Goal: Task Accomplishment & Management: Use online tool/utility

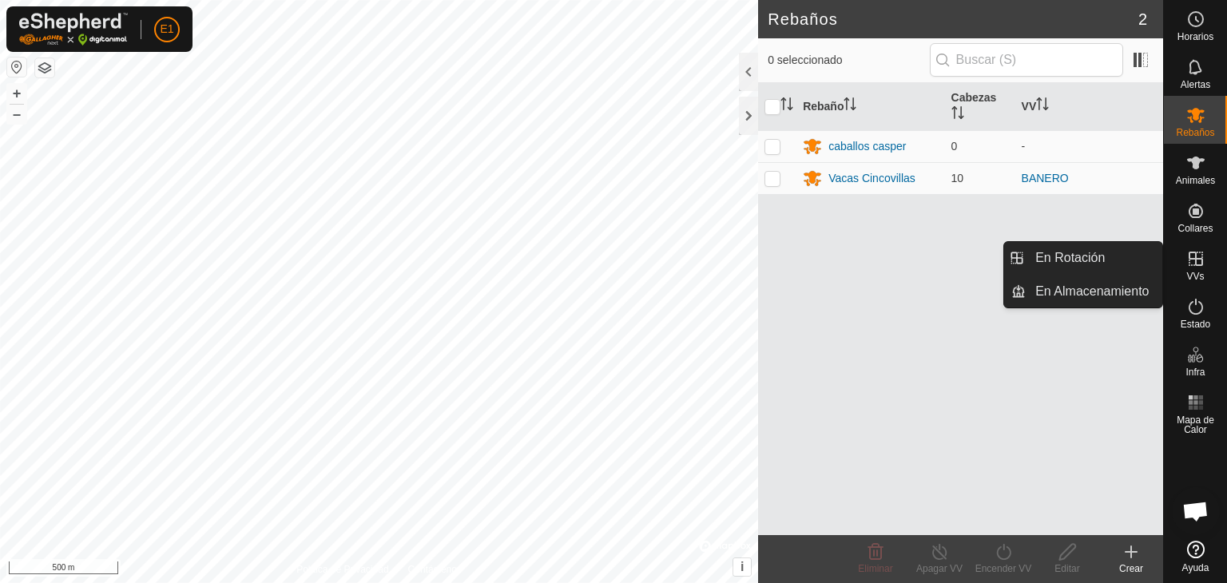
click at [1198, 263] on icon at bounding box center [1195, 258] width 19 height 19
click at [1102, 291] on link "En Almacenamiento" at bounding box center [1094, 292] width 137 height 32
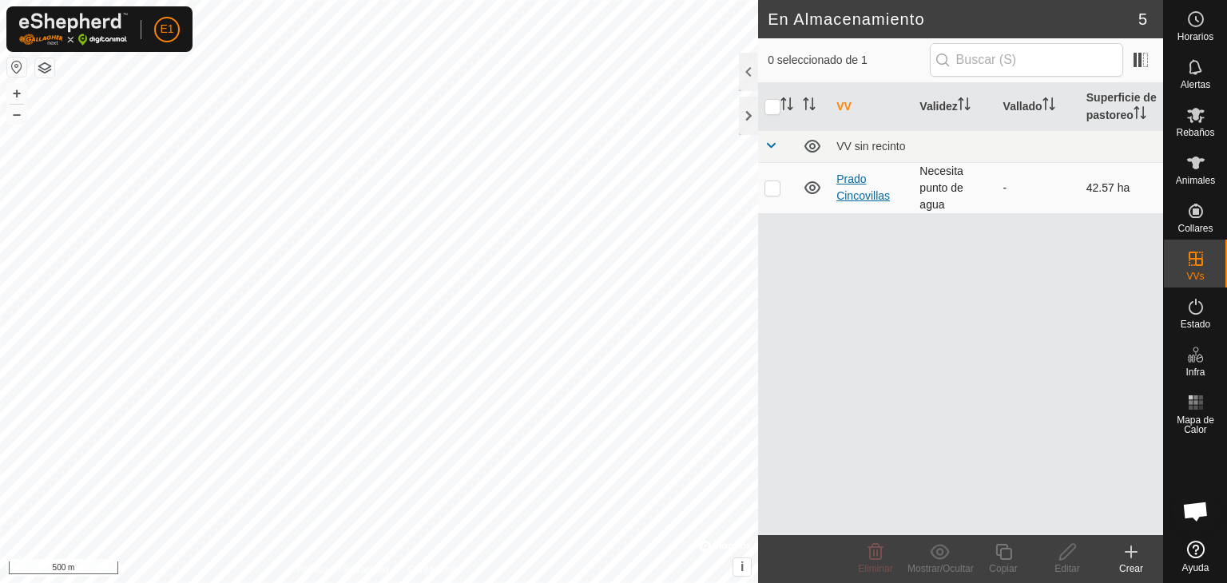
click at [865, 191] on link "Prado Cincovillas" at bounding box center [863, 188] width 54 height 30
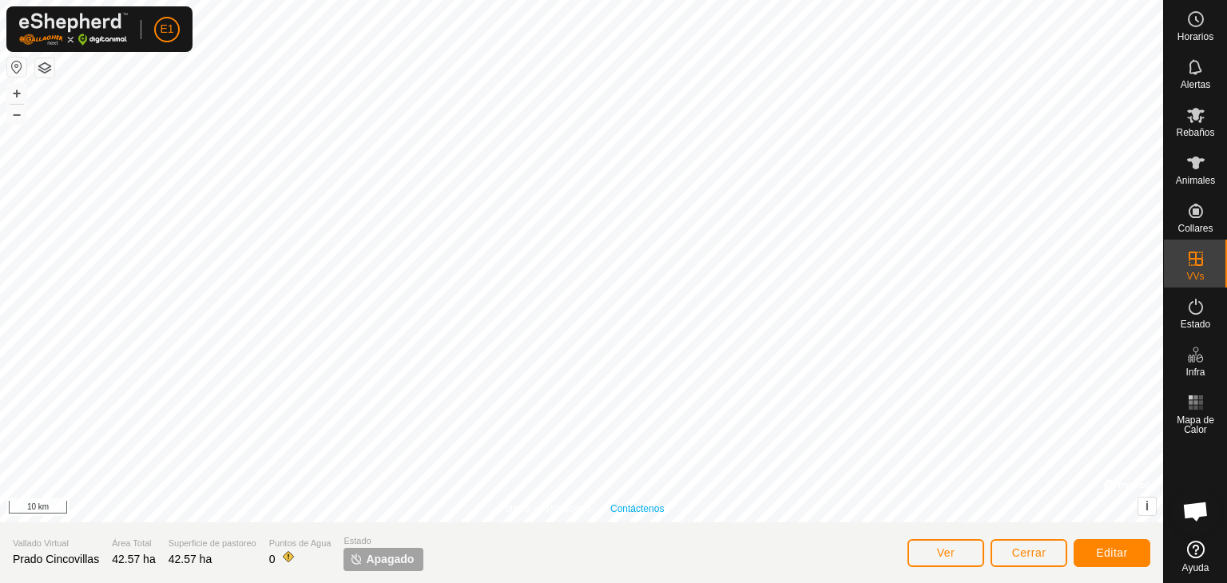
click at [635, 506] on div "Política de Privacidad Contáctenos + – ⇧ i © Mapbox , © OpenStreetMap , Improve…" at bounding box center [581, 261] width 1163 height 522
click at [16, 89] on button "+" at bounding box center [16, 93] width 19 height 19
click at [16, 94] on button "+" at bounding box center [16, 93] width 19 height 19
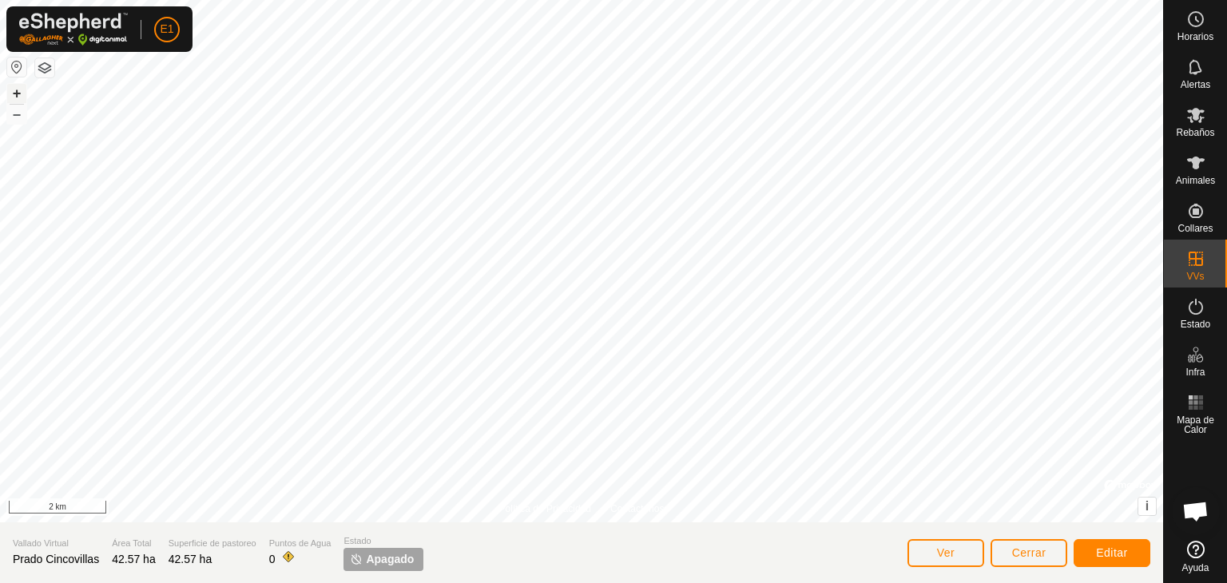
click at [16, 94] on button "+" at bounding box center [16, 93] width 19 height 19
click at [17, 114] on button "–" at bounding box center [16, 114] width 19 height 19
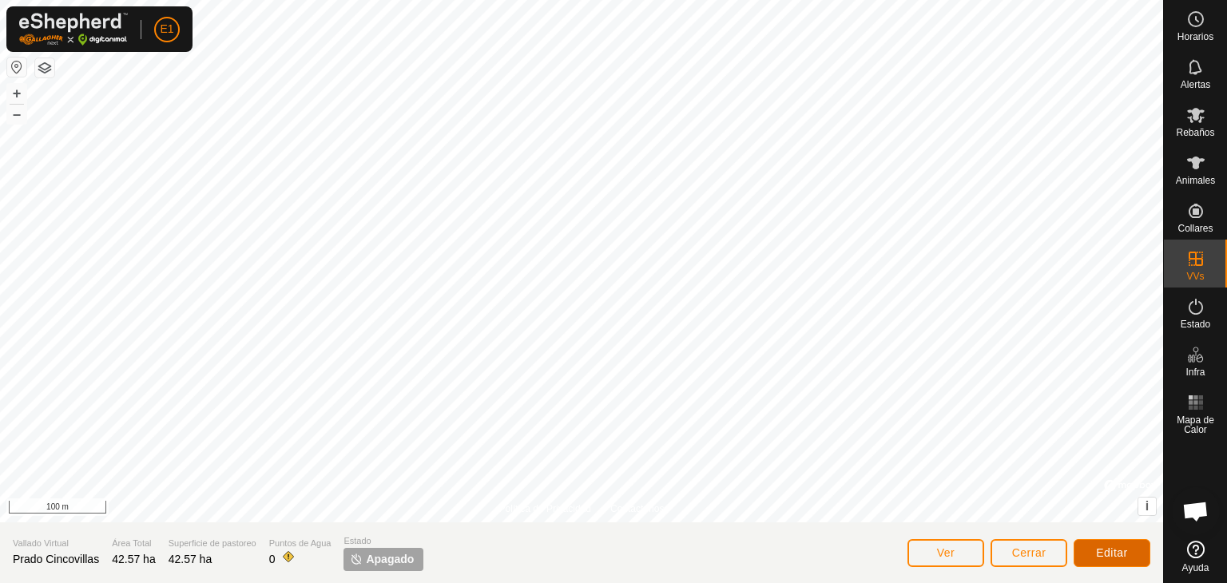
click at [1095, 550] on button "Editar" at bounding box center [1112, 553] width 77 height 28
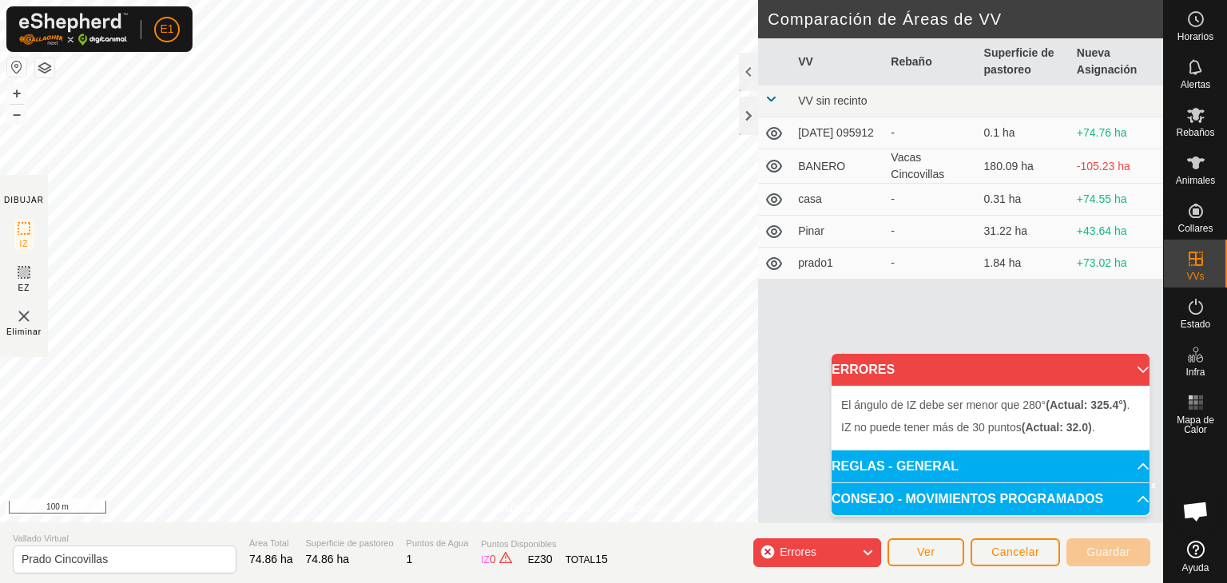
click at [837, 546] on div "Errores" at bounding box center [817, 552] width 128 height 29
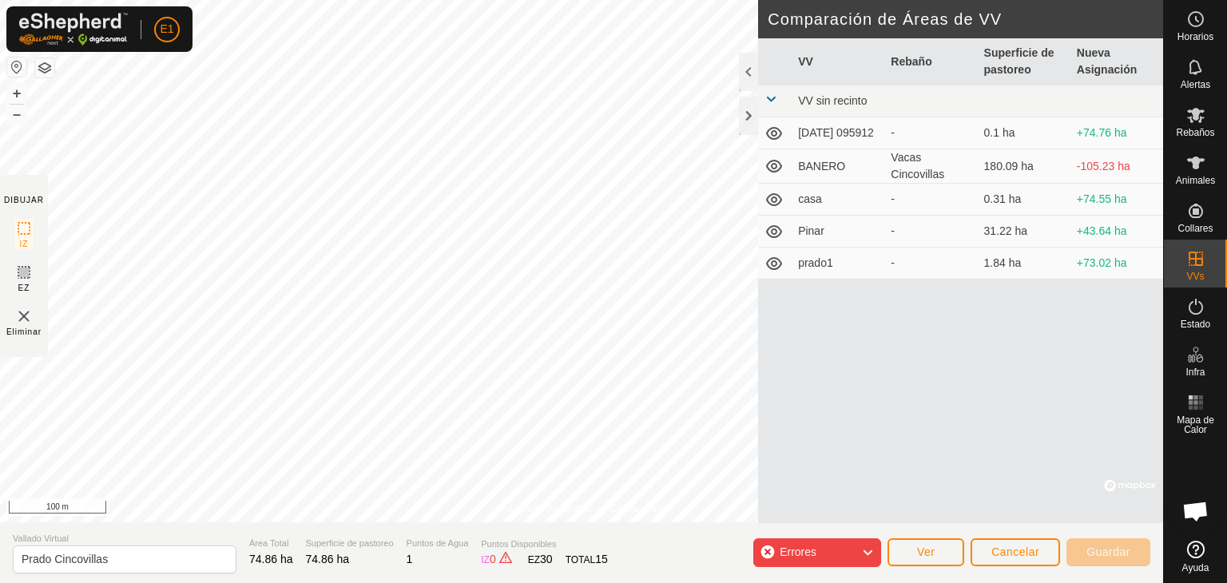
click at [837, 546] on div "Errores" at bounding box center [817, 552] width 128 height 29
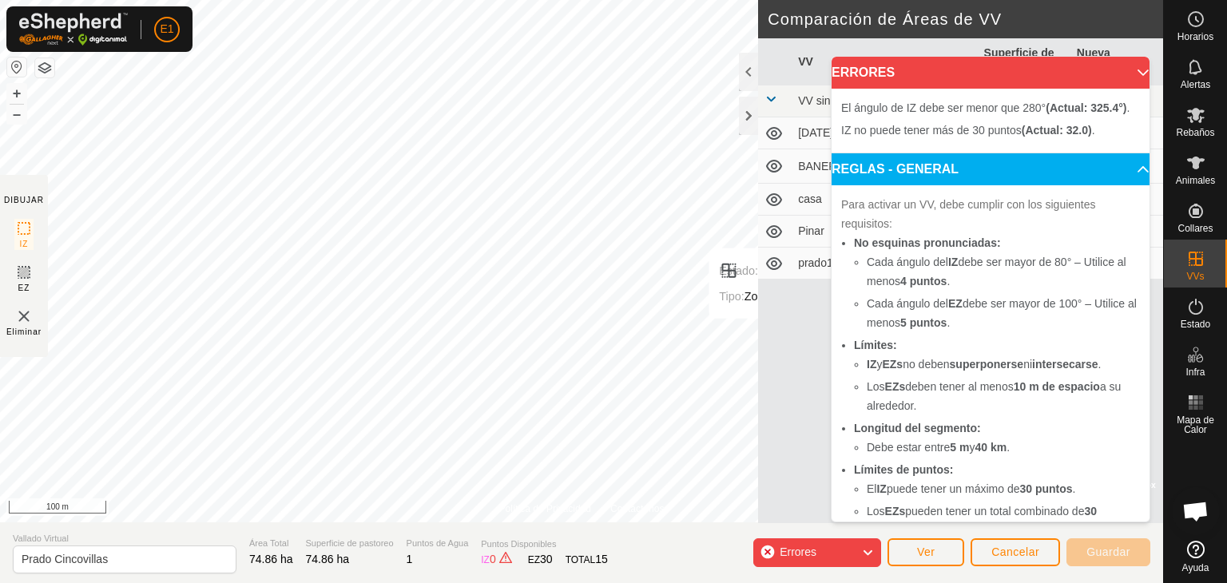
click at [770, 343] on div "Política de Privacidad Contáctenos Estado: APAGADO Tipo: Zona de Inclusión + – …" at bounding box center [581, 291] width 1163 height 583
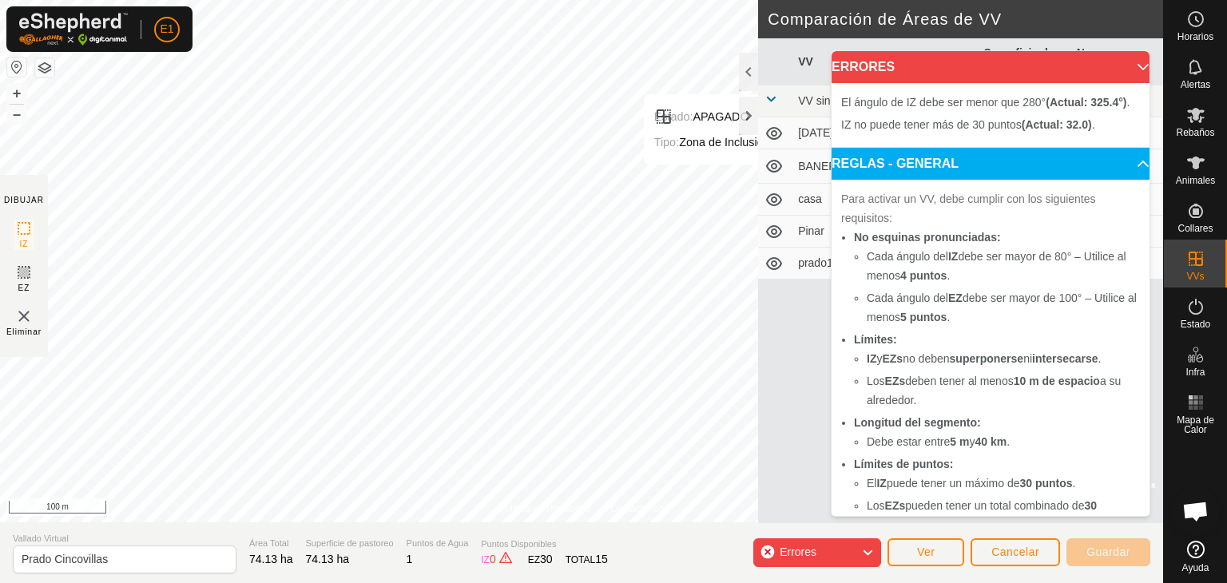
click at [860, 131] on span "IZ no puede tener más de 30 puntos (Actual: 32.0) ." at bounding box center [968, 124] width 254 height 13
drag, startPoint x: 1123, startPoint y: 65, endPoint x: 1086, endPoint y: 74, distance: 38.0
click at [1113, 66] on p-accordion-header "ERRORES" at bounding box center [991, 67] width 318 height 32
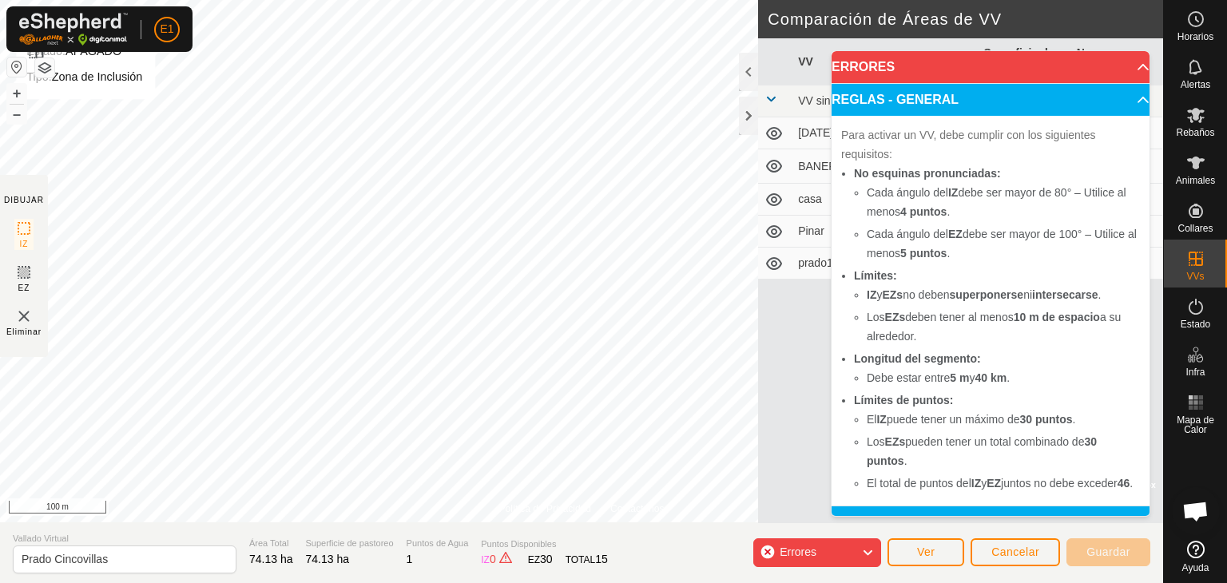
click at [30, 215] on div "Política de Privacidad Contáctenos Estado: APAGADO Tipo: Zona de Inclusión + – …" at bounding box center [581, 291] width 1163 height 583
click at [835, 546] on div "Errores" at bounding box center [817, 552] width 128 height 29
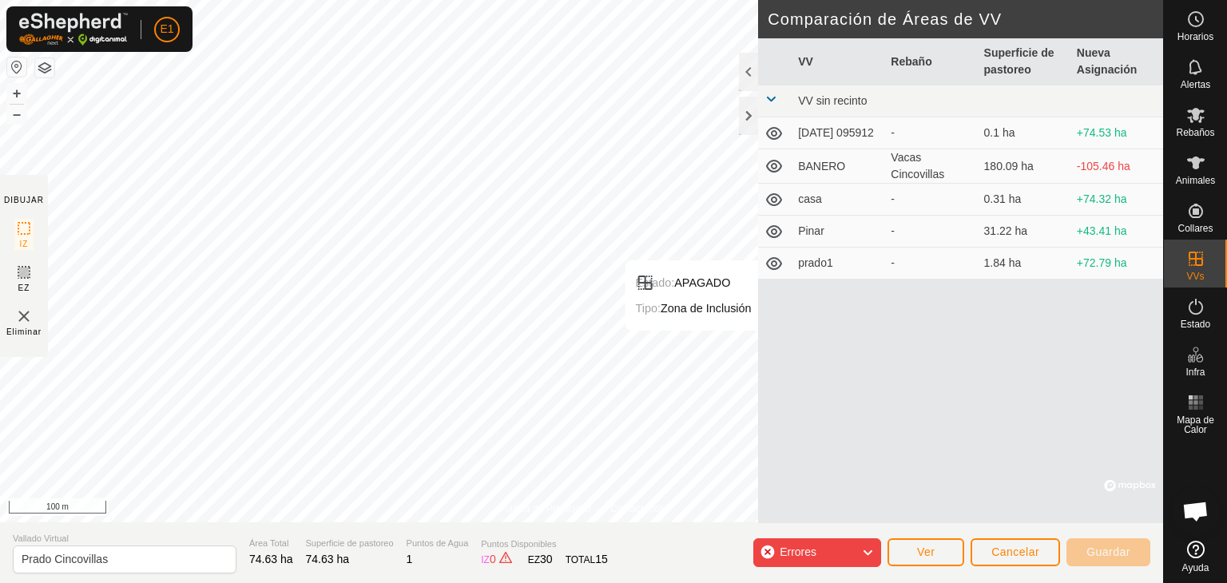
click at [835, 546] on div "Errores" at bounding box center [817, 552] width 128 height 29
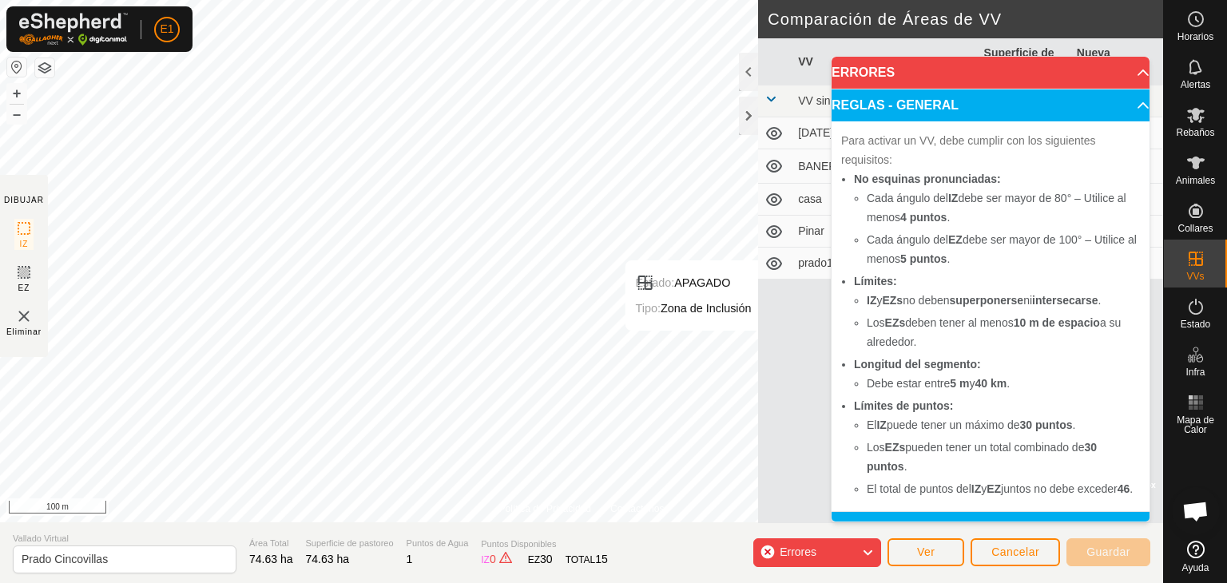
click at [1114, 82] on p-accordion-header "ERRORES" at bounding box center [991, 73] width 318 height 32
click at [1121, 74] on p-accordion-header "ERRORES" at bounding box center [991, 73] width 318 height 32
click at [1122, 74] on p-accordion-header "ERRORES" at bounding box center [991, 73] width 318 height 32
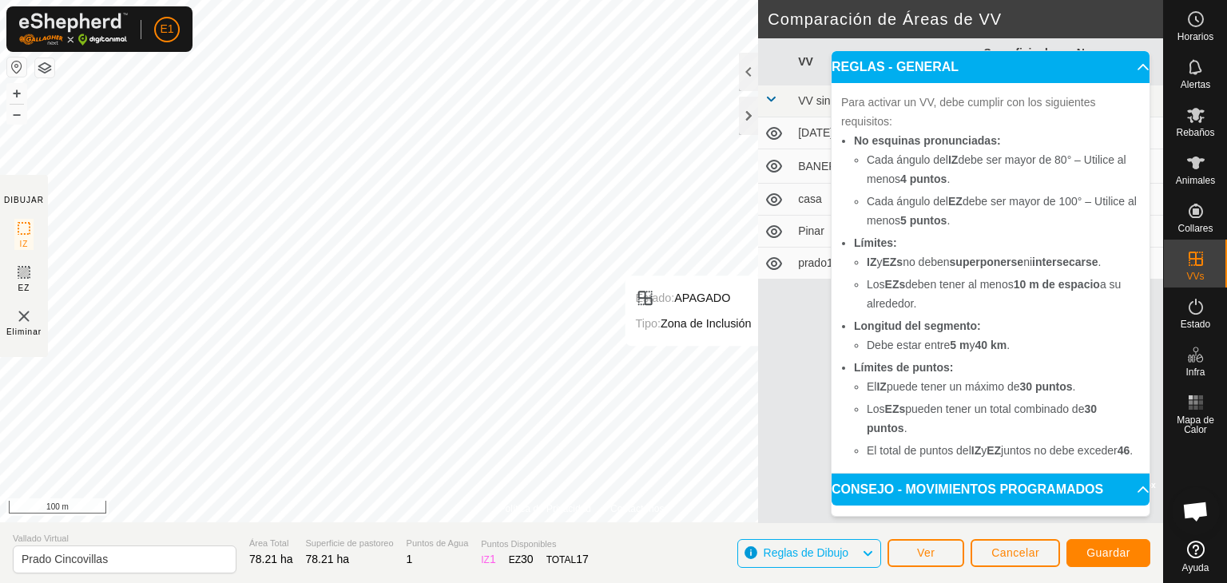
click at [867, 550] on icon at bounding box center [867, 553] width 13 height 21
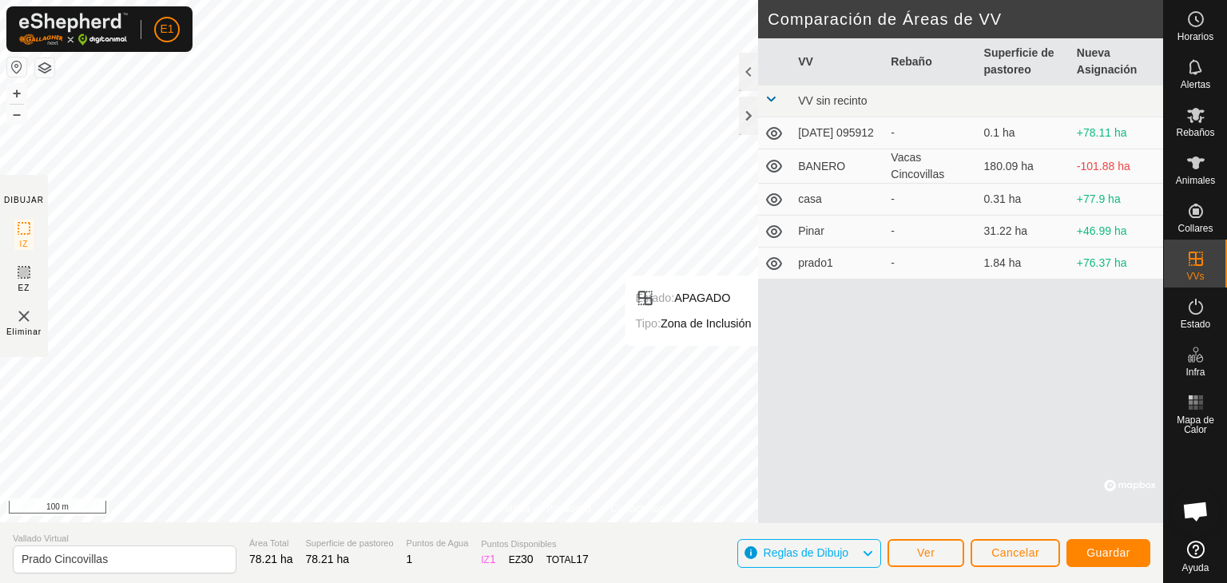
click at [867, 550] on icon at bounding box center [867, 553] width 13 height 21
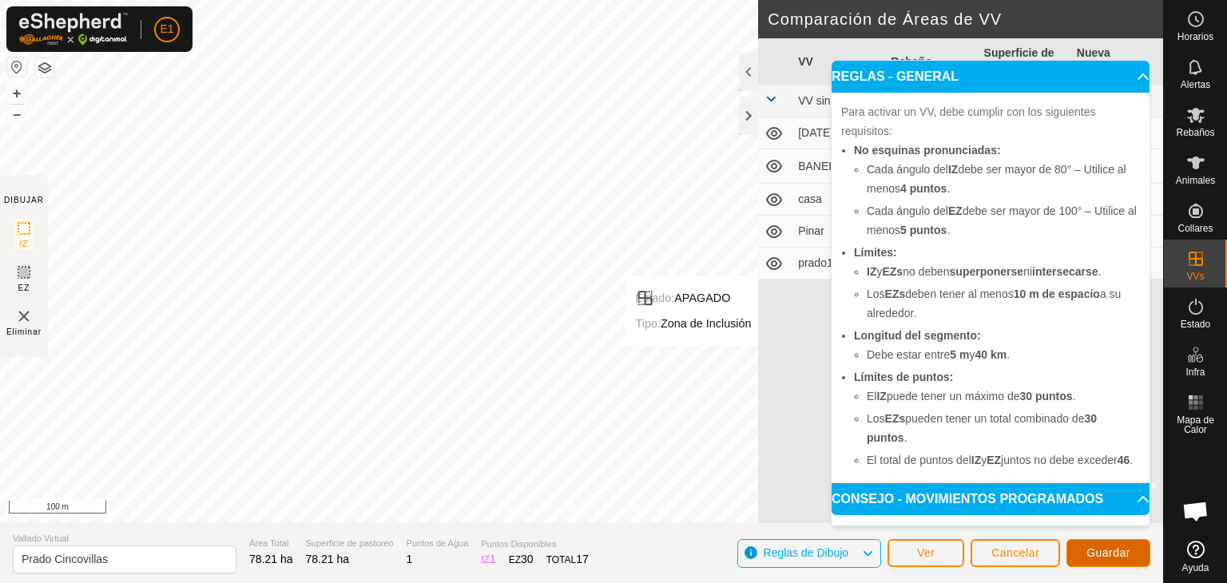
click at [1086, 556] on span "Guardar" at bounding box center [1108, 552] width 44 height 13
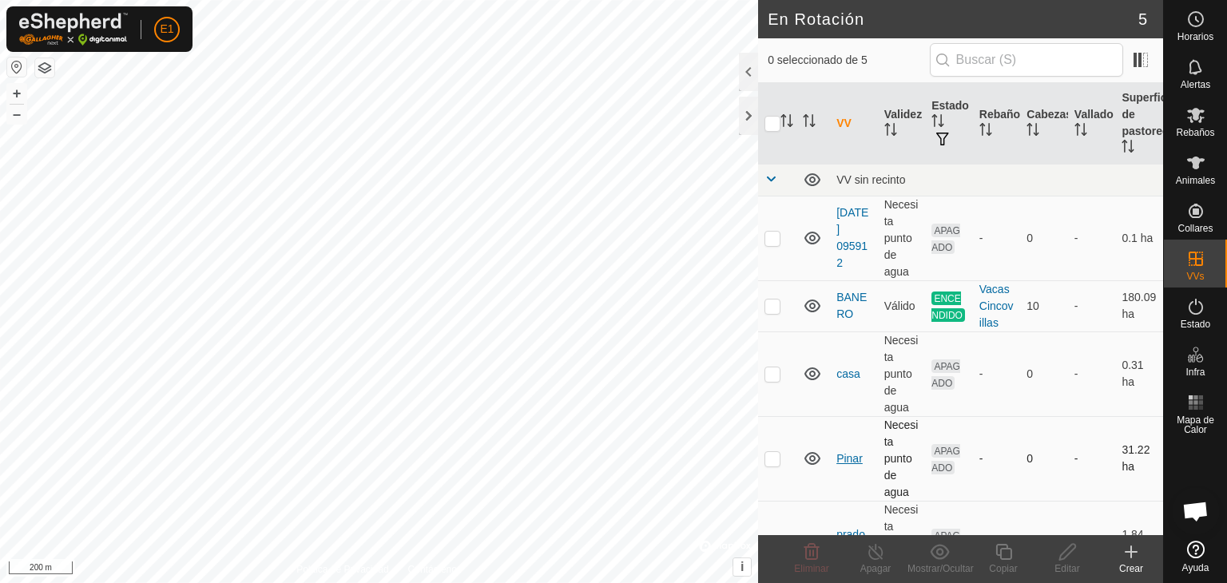
click at [849, 457] on link "Pinar" at bounding box center [849, 458] width 26 height 13
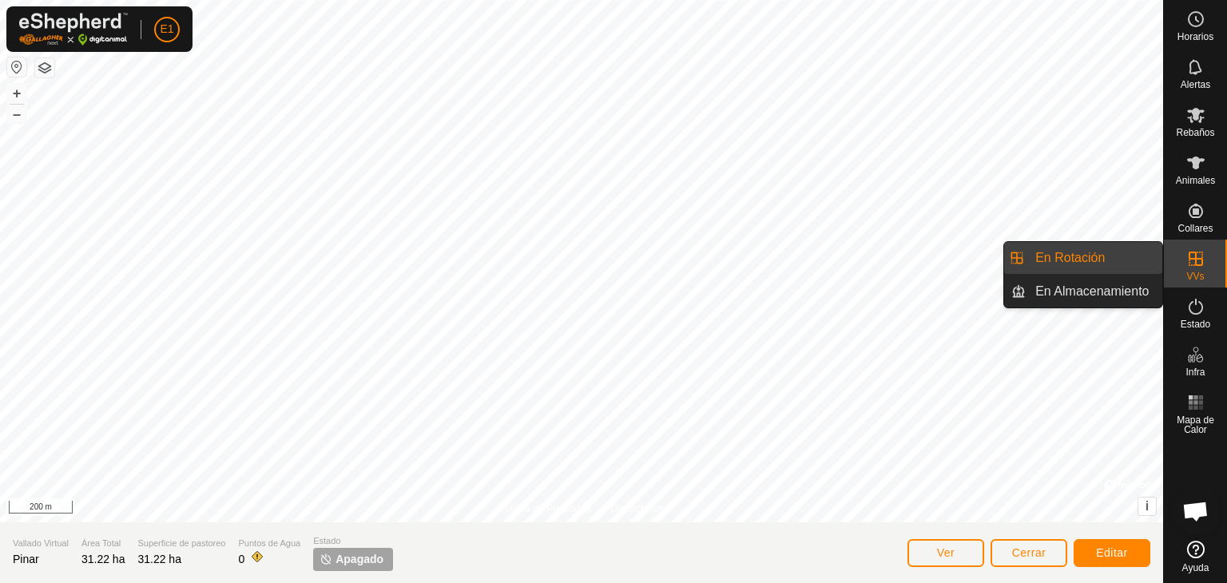
click at [1197, 276] on span "VVs" at bounding box center [1195, 277] width 18 height 10
click at [1093, 285] on link "En Almacenamiento" at bounding box center [1094, 292] width 137 height 32
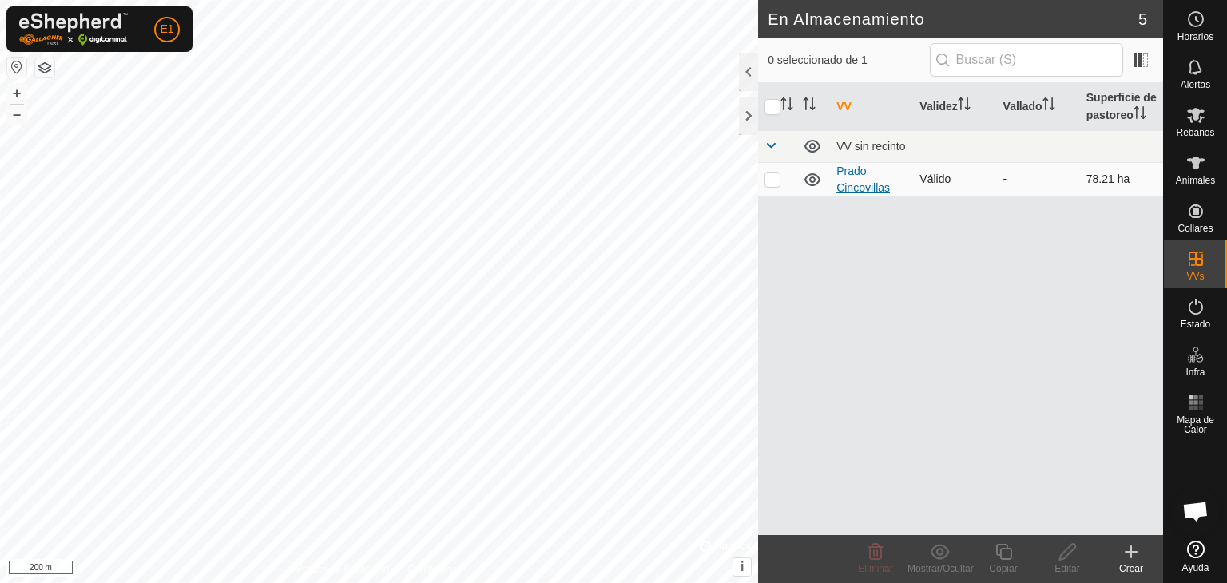
click at [852, 169] on link "Prado Cincovillas" at bounding box center [863, 180] width 54 height 30
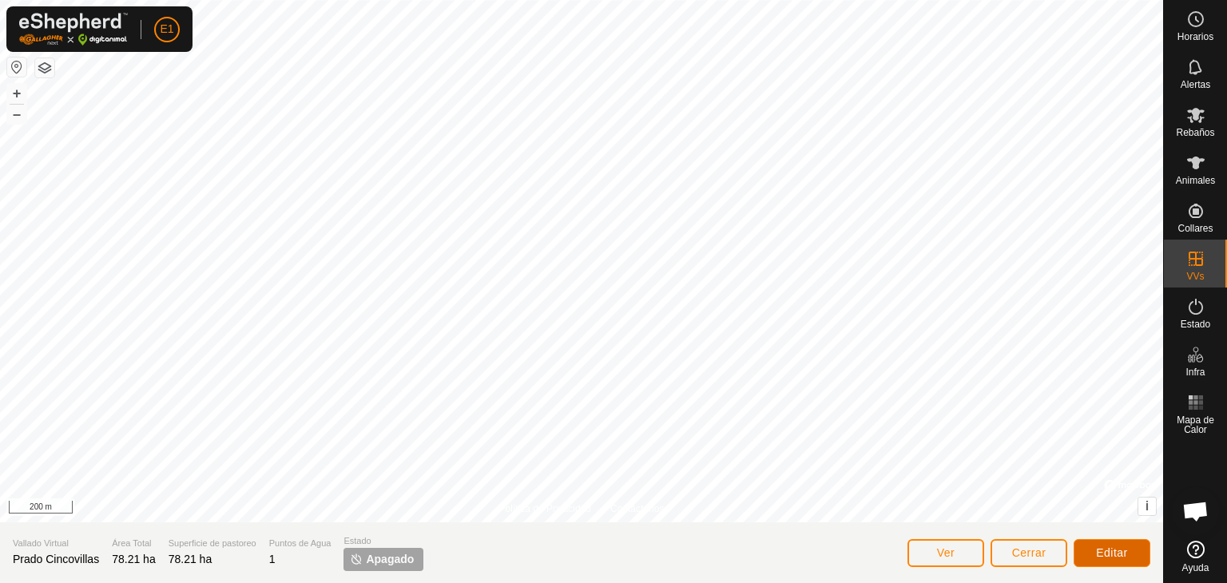
click at [1095, 546] on button "Editar" at bounding box center [1112, 553] width 77 height 28
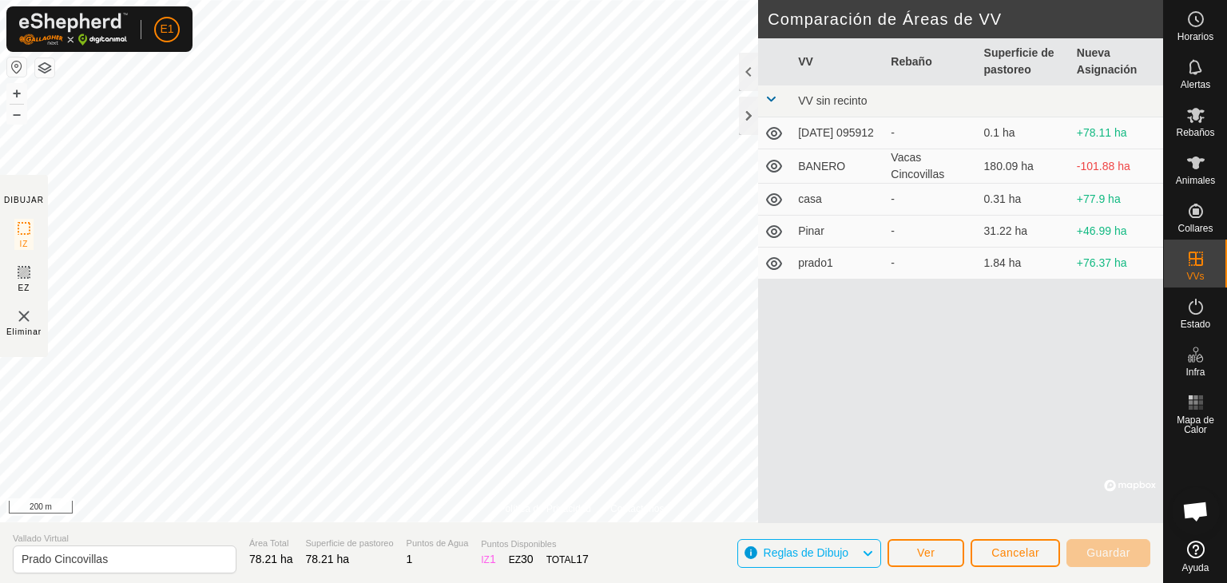
click at [805, 170] on td "BANERO" at bounding box center [838, 166] width 93 height 34
drag, startPoint x: 119, startPoint y: 560, endPoint x: 0, endPoint y: 564, distance: 119.1
click at [0, 564] on section "Vallado Virtual Prado Cincovillas Área Total 78.21 ha Superficie de pastoreo 78…" at bounding box center [581, 552] width 1163 height 61
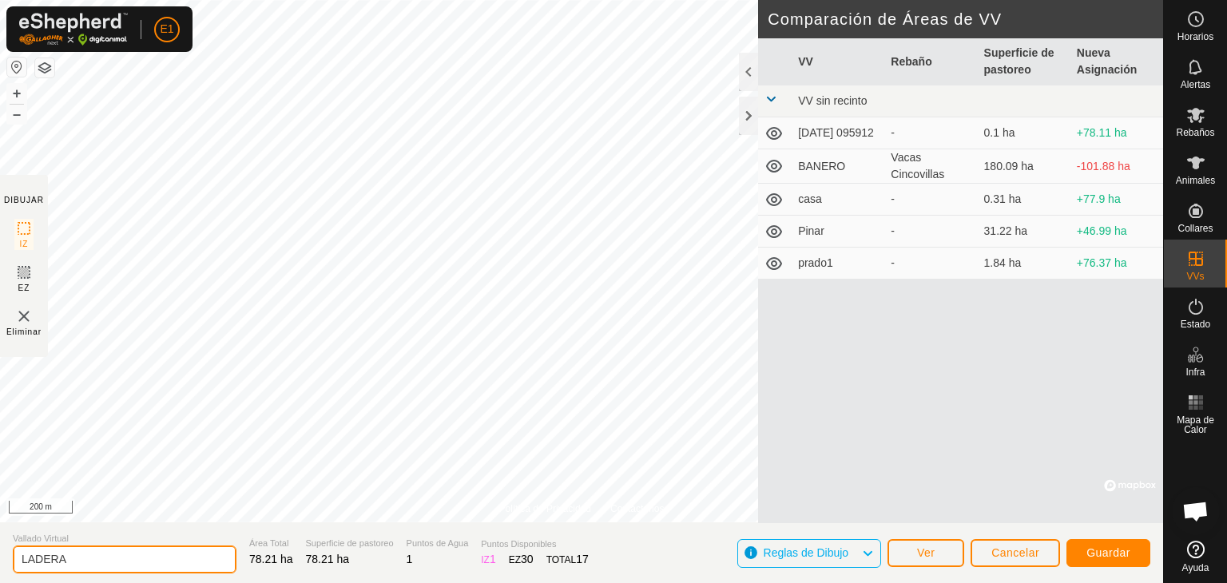
type input "LADERA"
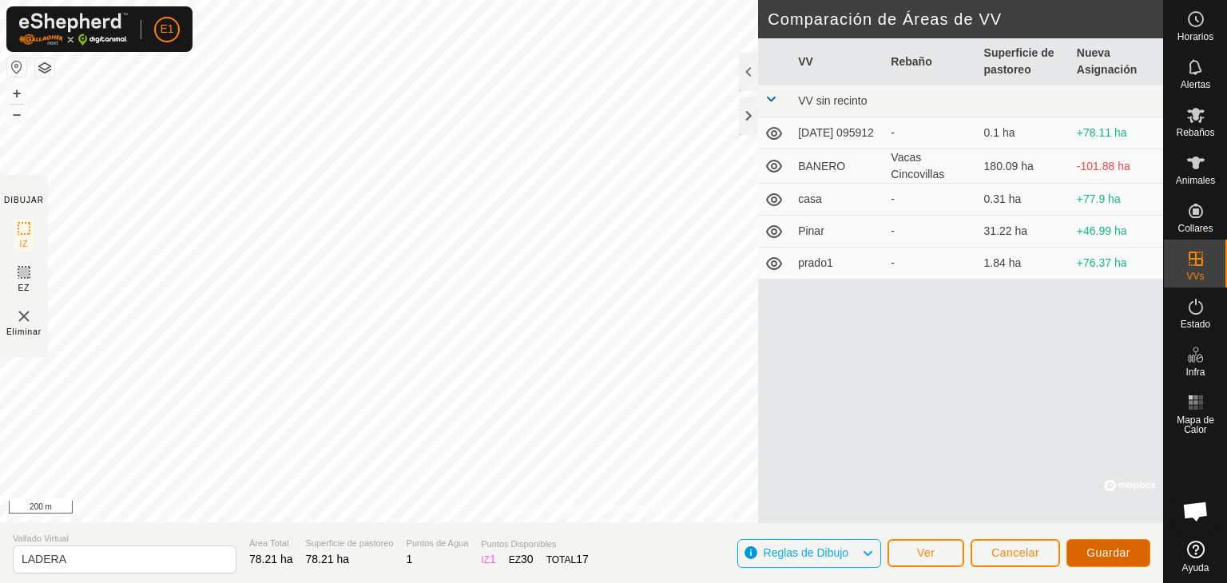
click at [1087, 547] on span "Guardar" at bounding box center [1108, 552] width 44 height 13
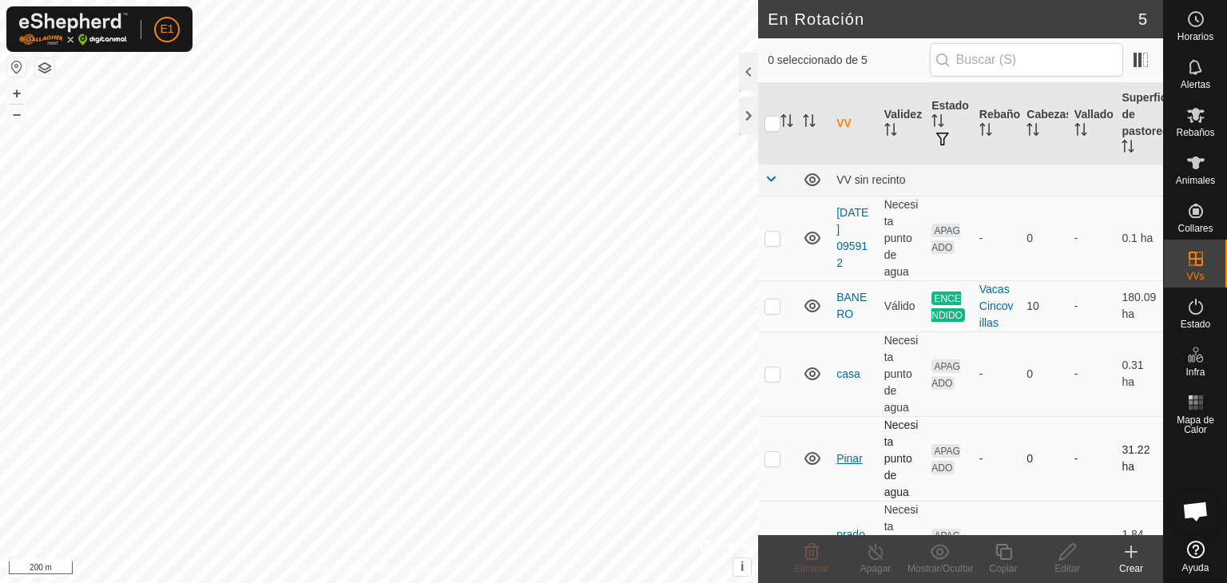
click at [852, 459] on link "Pinar" at bounding box center [849, 458] width 26 height 13
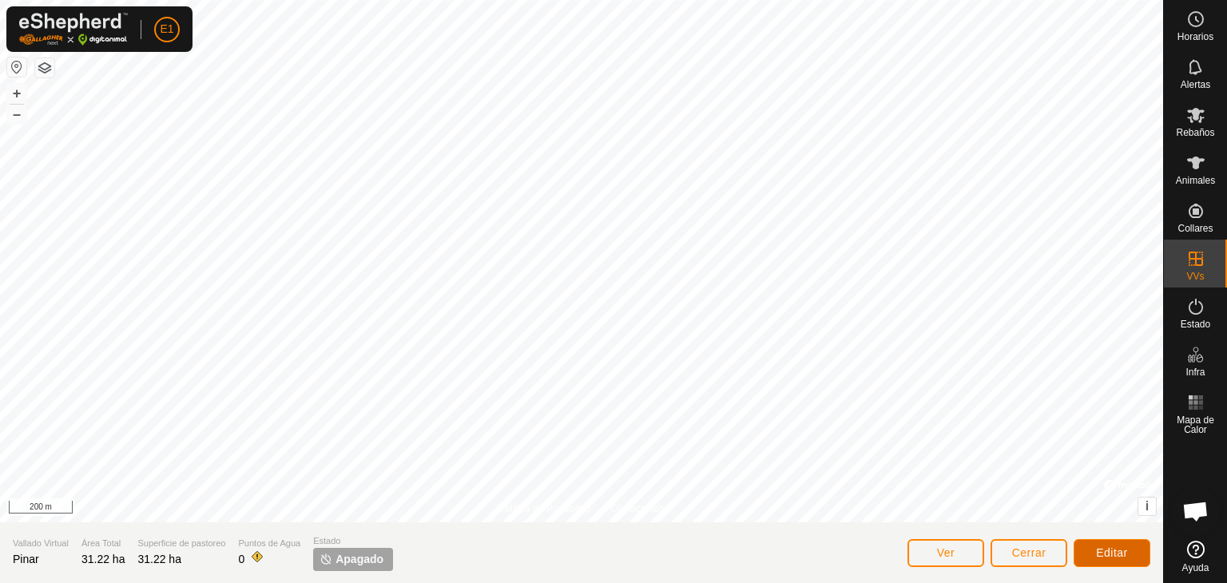
click at [1113, 562] on button "Editar" at bounding box center [1112, 553] width 77 height 28
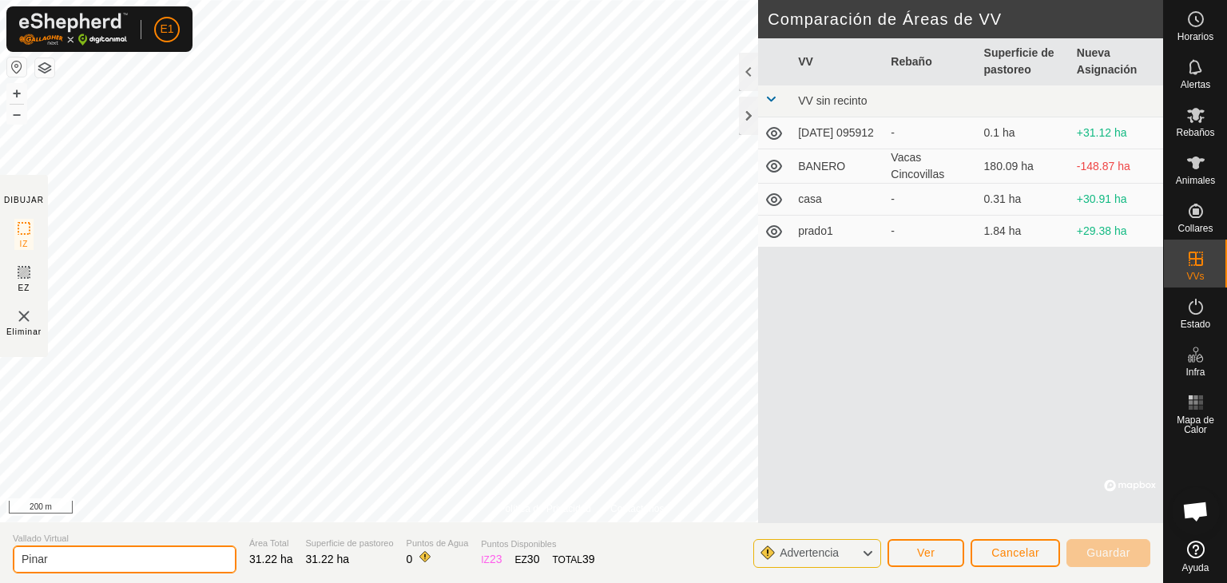
drag, startPoint x: 128, startPoint y: 560, endPoint x: 0, endPoint y: 587, distance: 130.7
click at [0, 582] on html "E1 Horarios Alertas Rebaños Animales Collares VVs Estado Infra Mapa de Calor Ay…" at bounding box center [613, 291] width 1227 height 583
type input "[PERSON_NAME]"
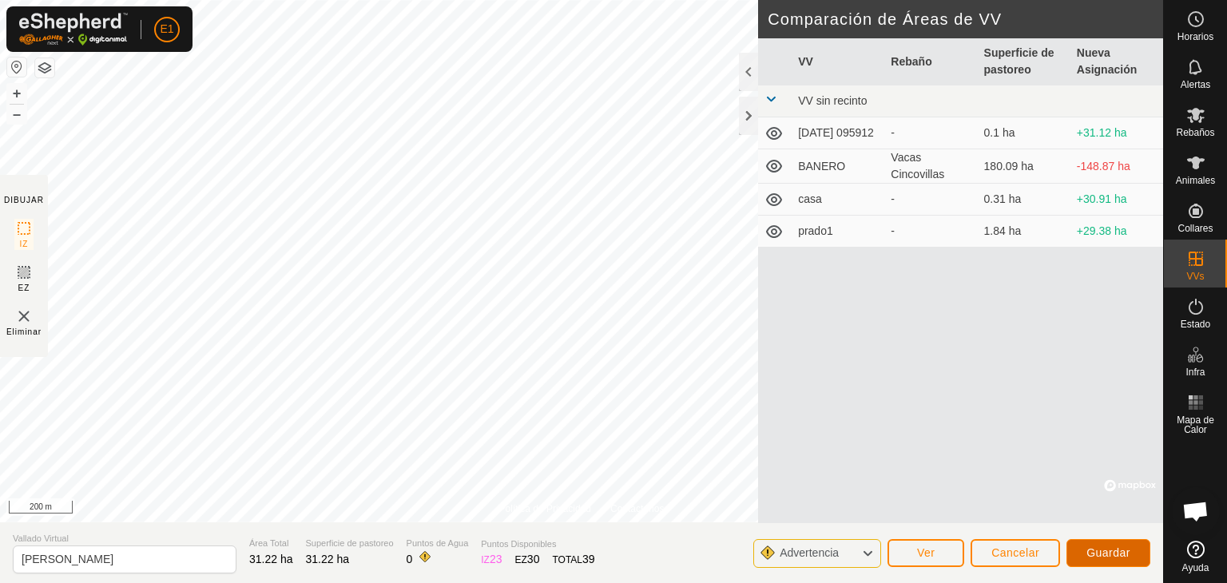
click at [1082, 550] on button "Guardar" at bounding box center [1108, 553] width 84 height 28
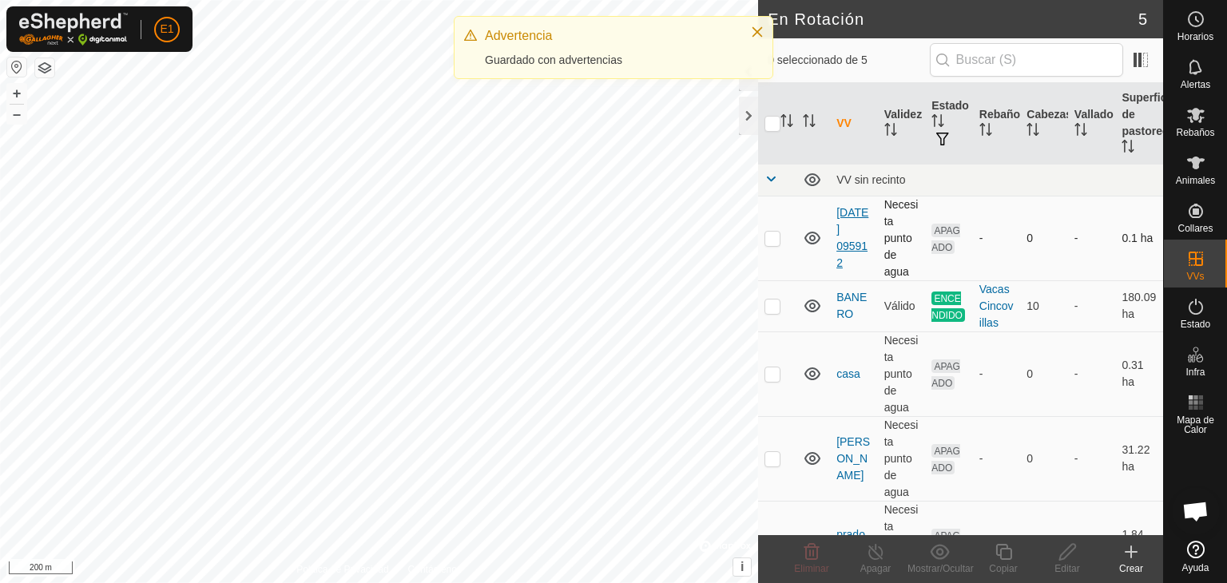
click at [852, 246] on link "[DATE] 095912" at bounding box center [852, 237] width 32 height 63
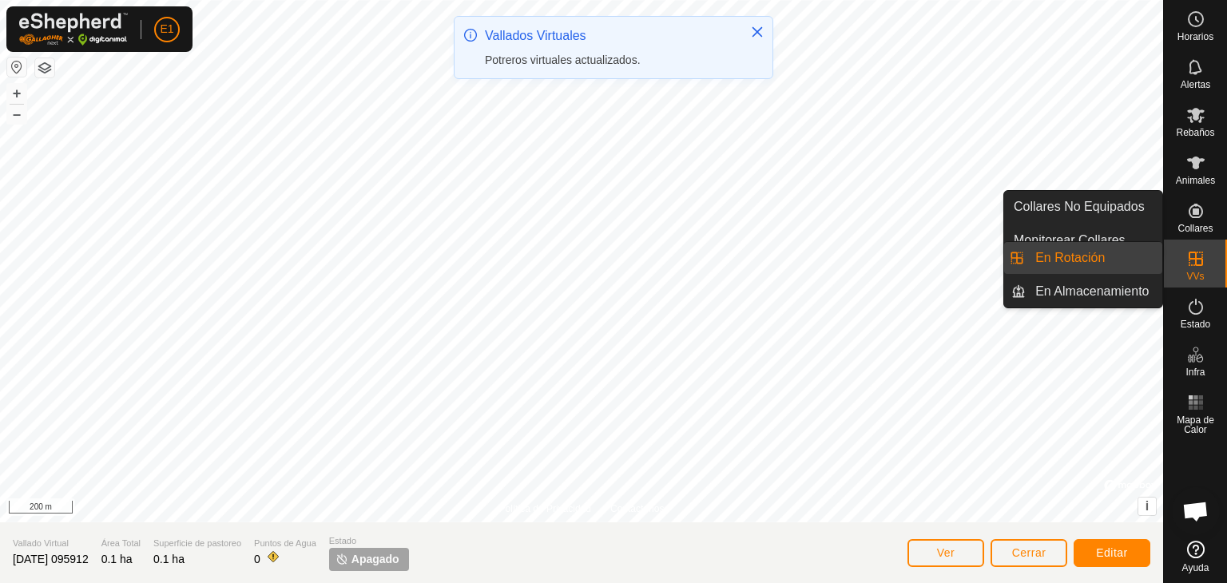
click at [1195, 253] on icon at bounding box center [1196, 259] width 14 height 14
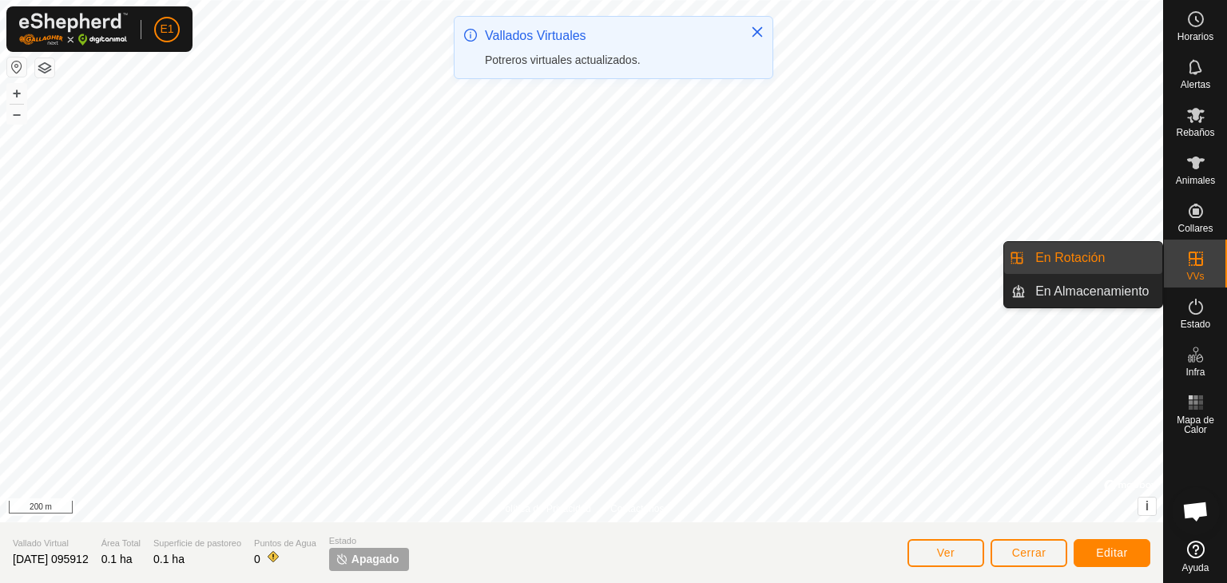
click at [1083, 260] on link "En Rotación" at bounding box center [1094, 258] width 137 height 32
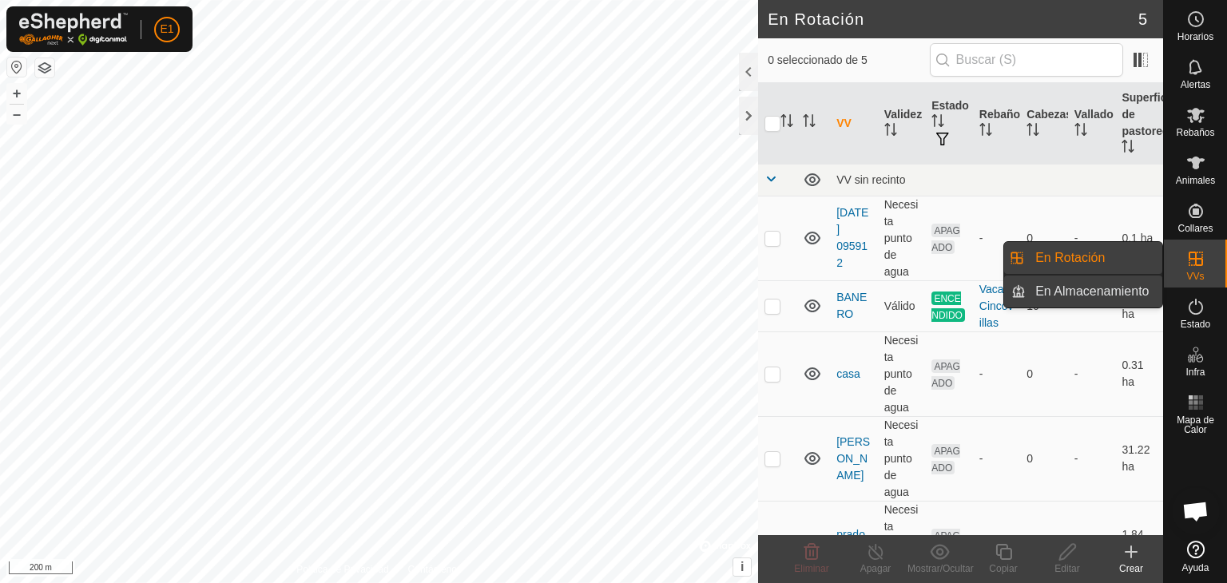
click at [1102, 293] on link "En Almacenamiento" at bounding box center [1094, 292] width 137 height 32
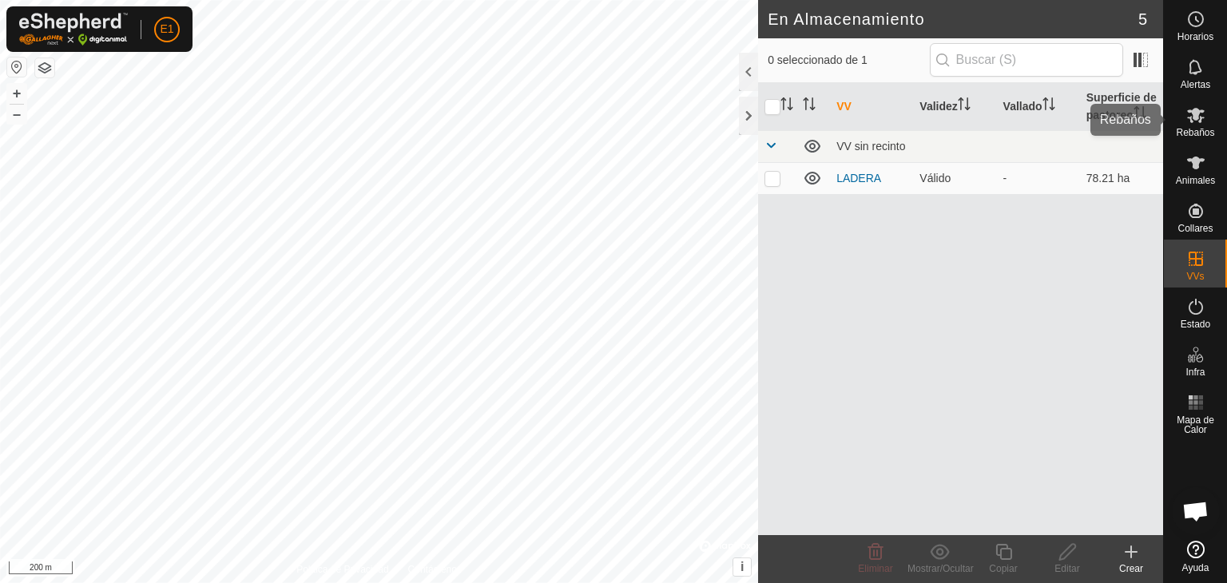
click at [1197, 122] on icon at bounding box center [1195, 114] width 19 height 19
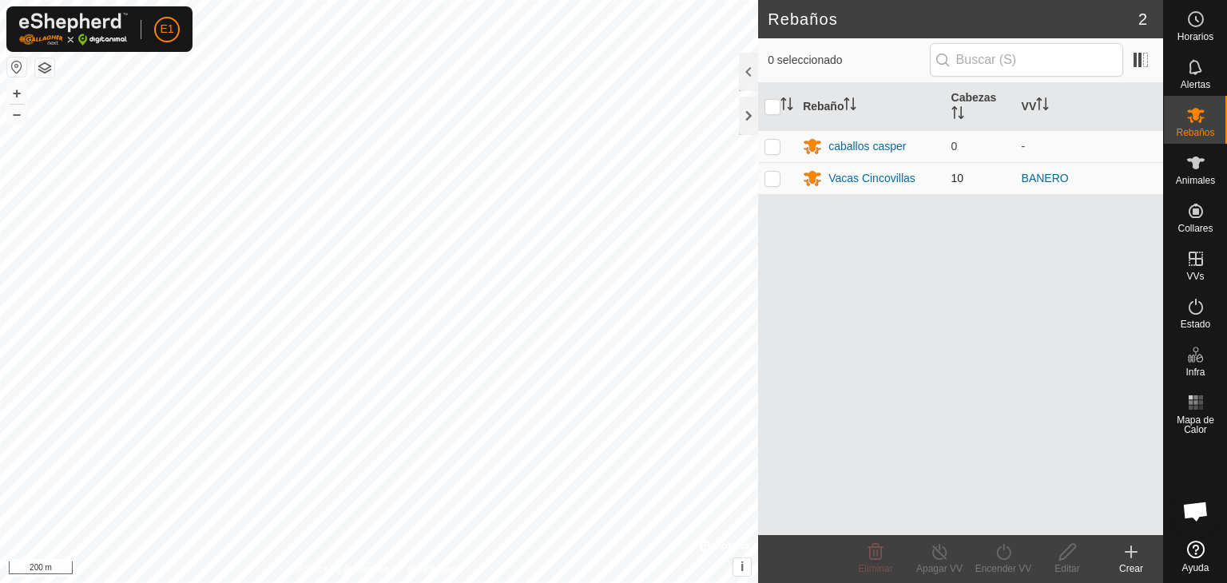
click at [767, 184] on td at bounding box center [777, 178] width 38 height 32
checkbox input "true"
click at [935, 553] on icon at bounding box center [940, 551] width 20 height 19
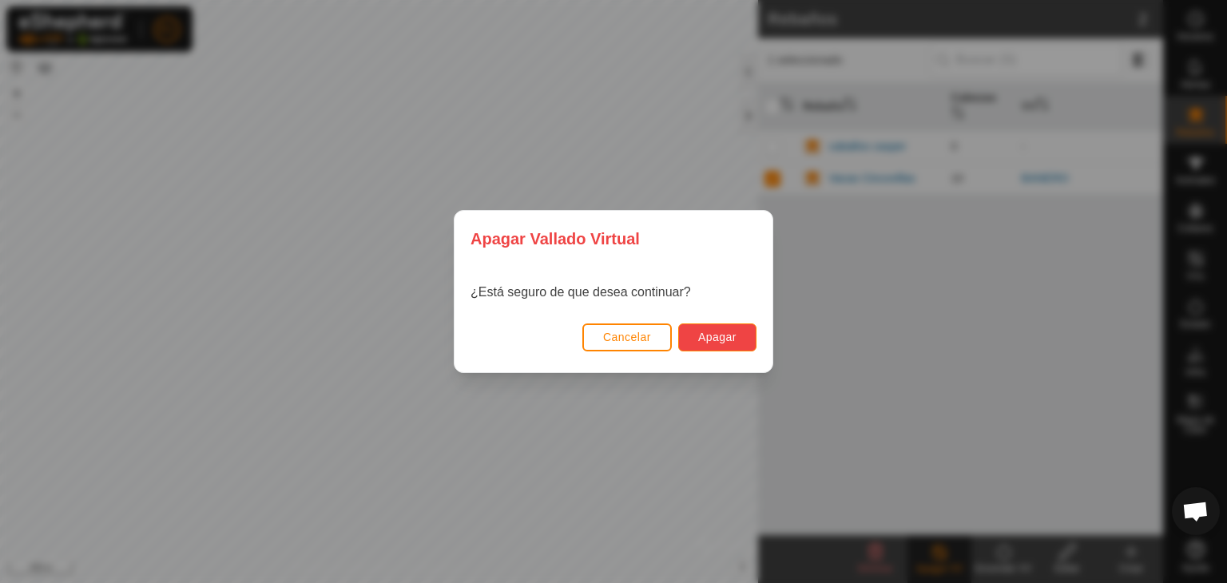
click at [696, 343] on button "Apagar" at bounding box center [717, 338] width 78 height 28
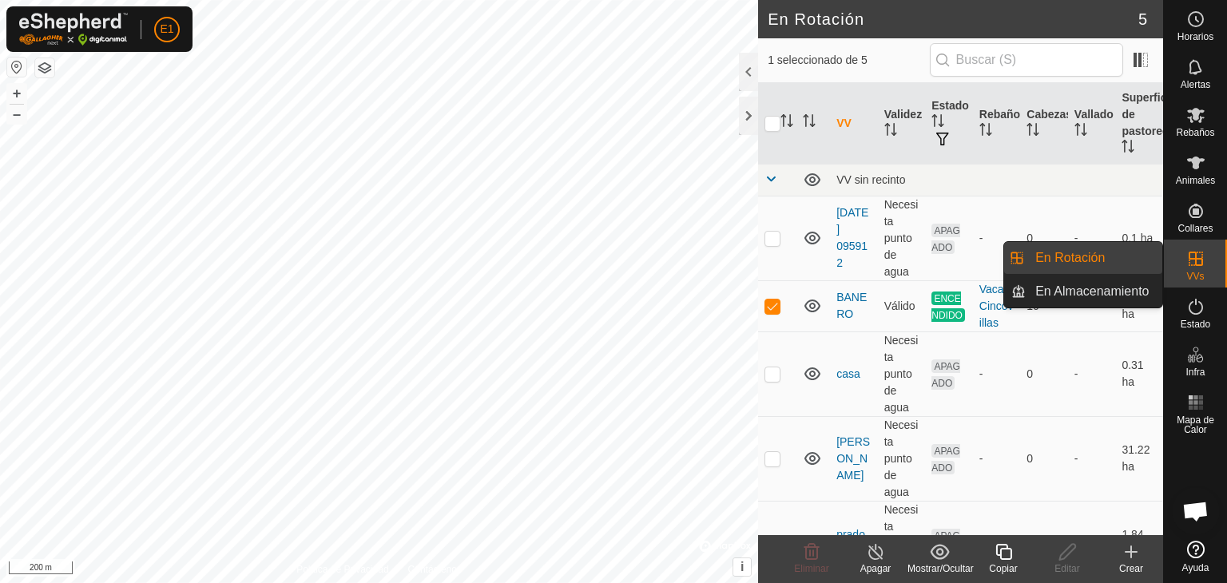
click at [1189, 258] on icon at bounding box center [1196, 259] width 14 height 14
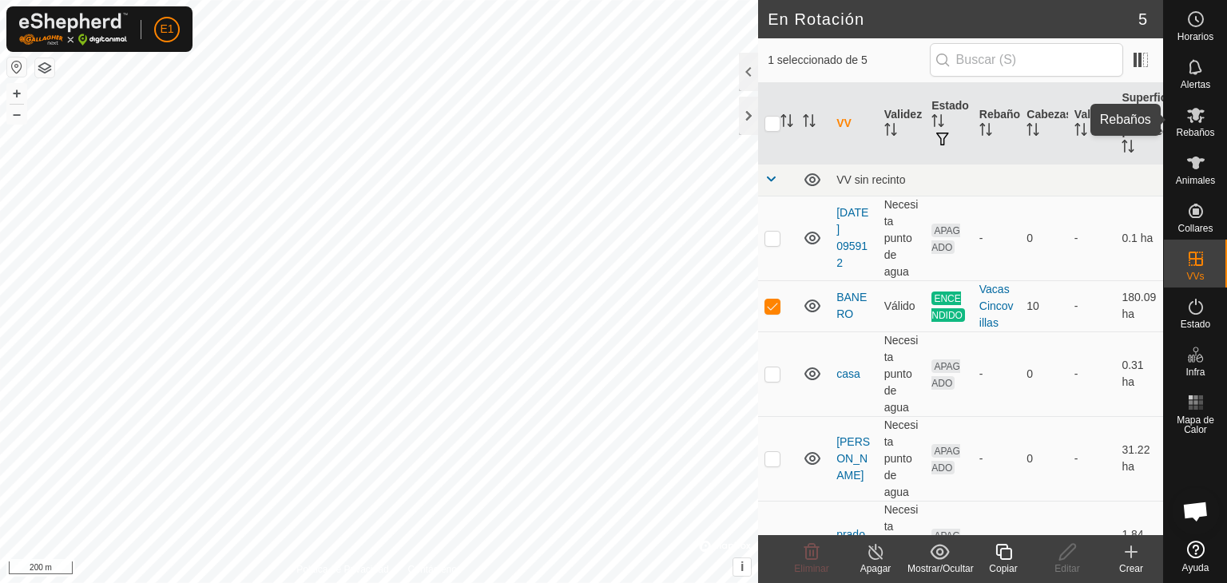
click at [1189, 128] on span "Rebaños" at bounding box center [1195, 133] width 38 height 10
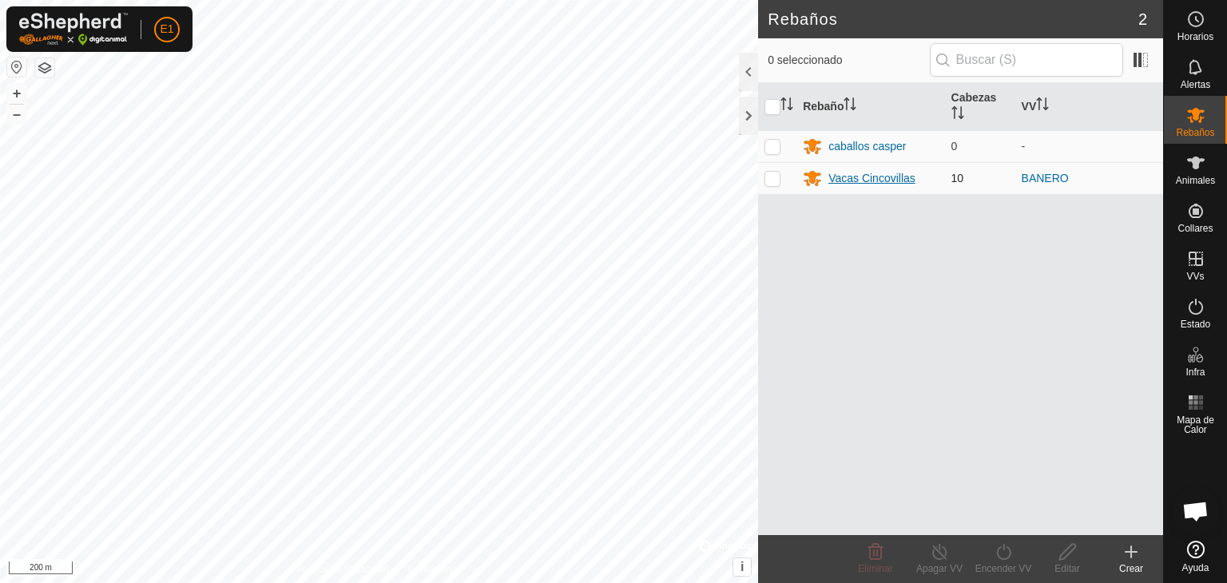
click at [876, 183] on div "Vacas Cincovillas" at bounding box center [871, 178] width 87 height 17
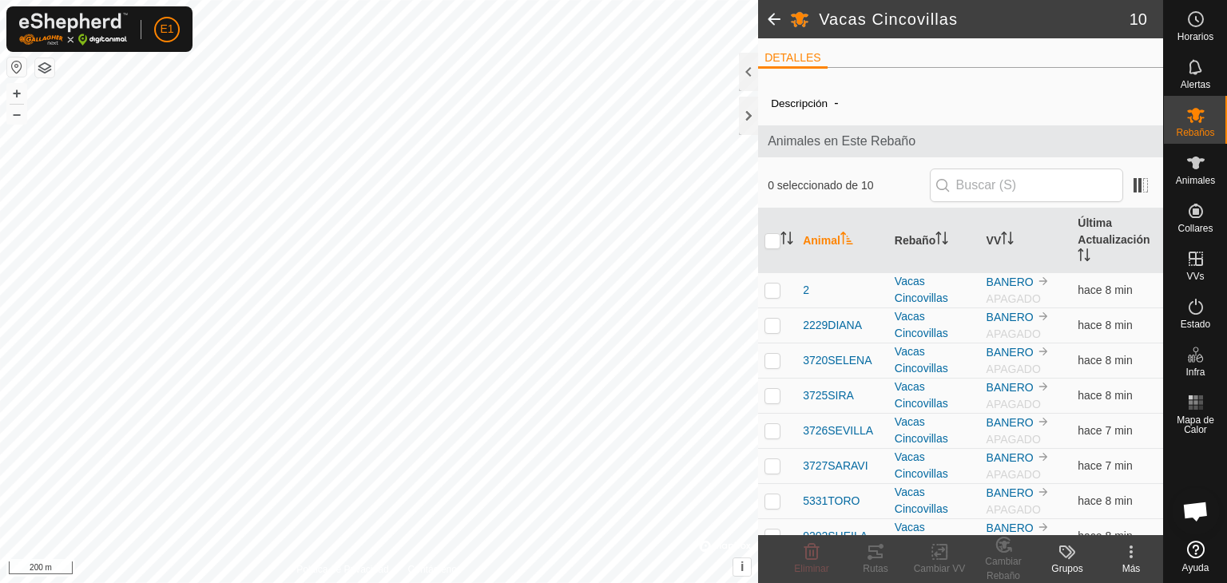
click at [773, 248] on th at bounding box center [777, 240] width 38 height 65
click at [773, 246] on input "checkbox" at bounding box center [772, 241] width 16 height 16
checkbox input "true"
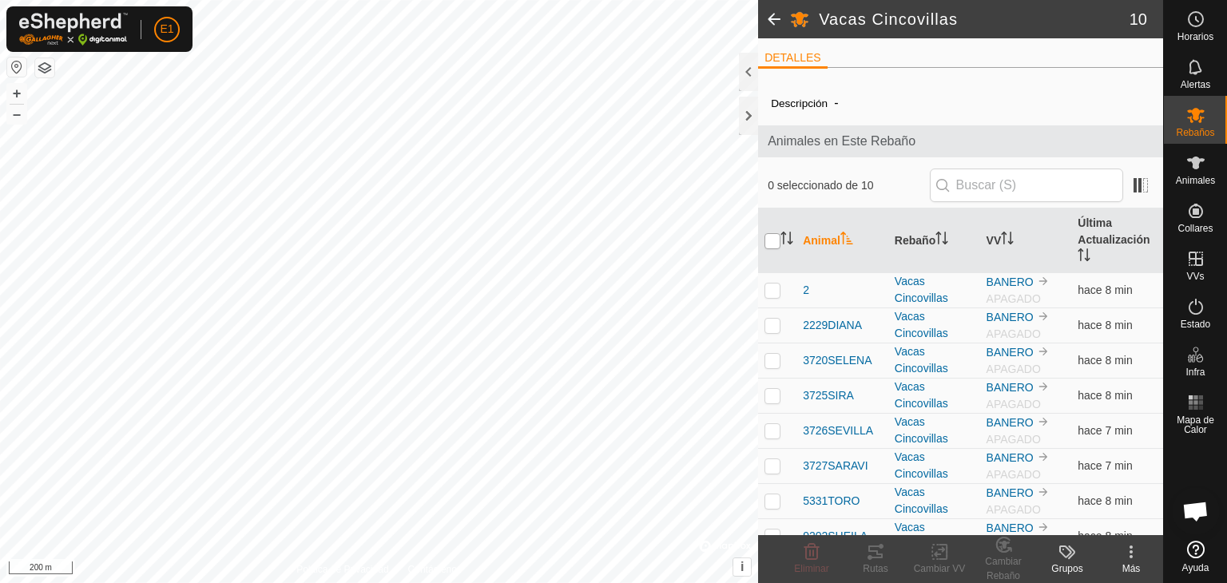
checkbox input "true"
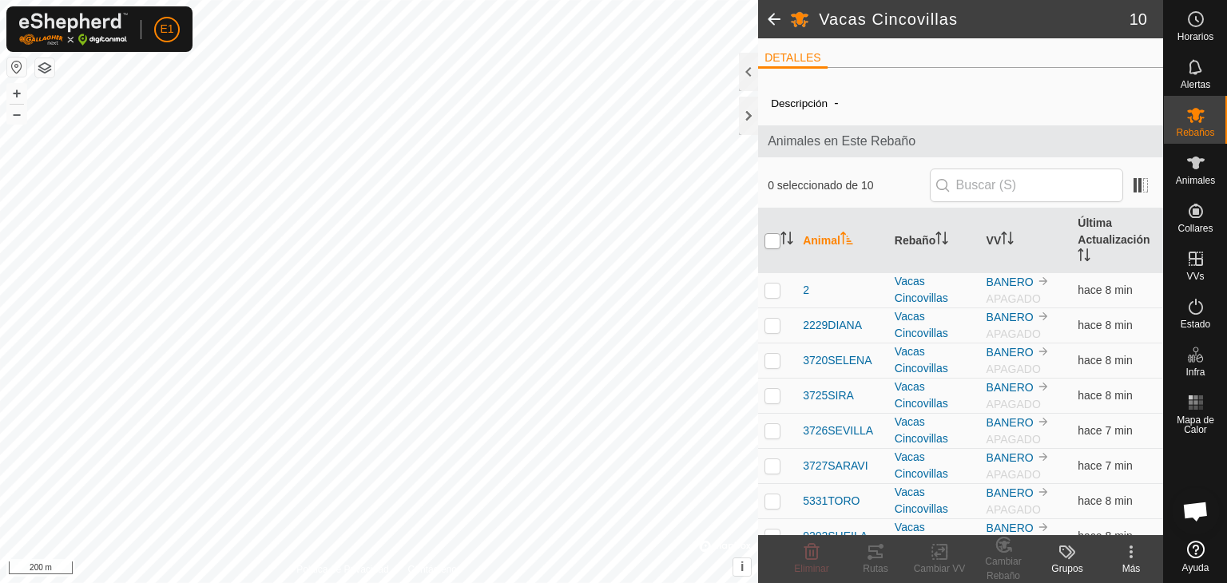
checkbox input "true"
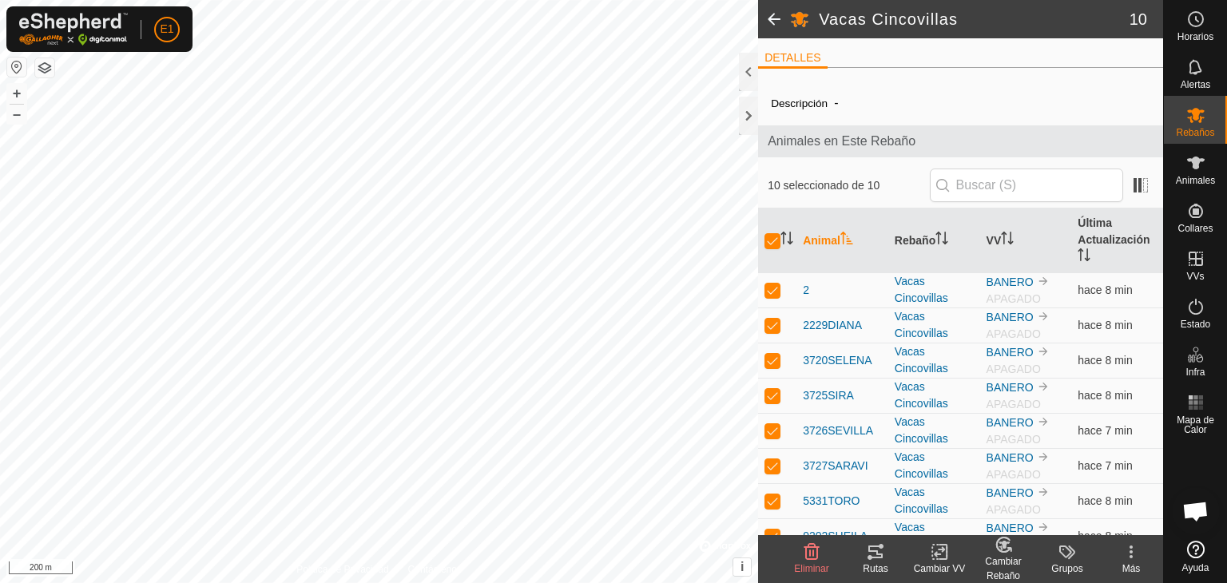
click at [939, 557] on icon at bounding box center [940, 551] width 20 height 19
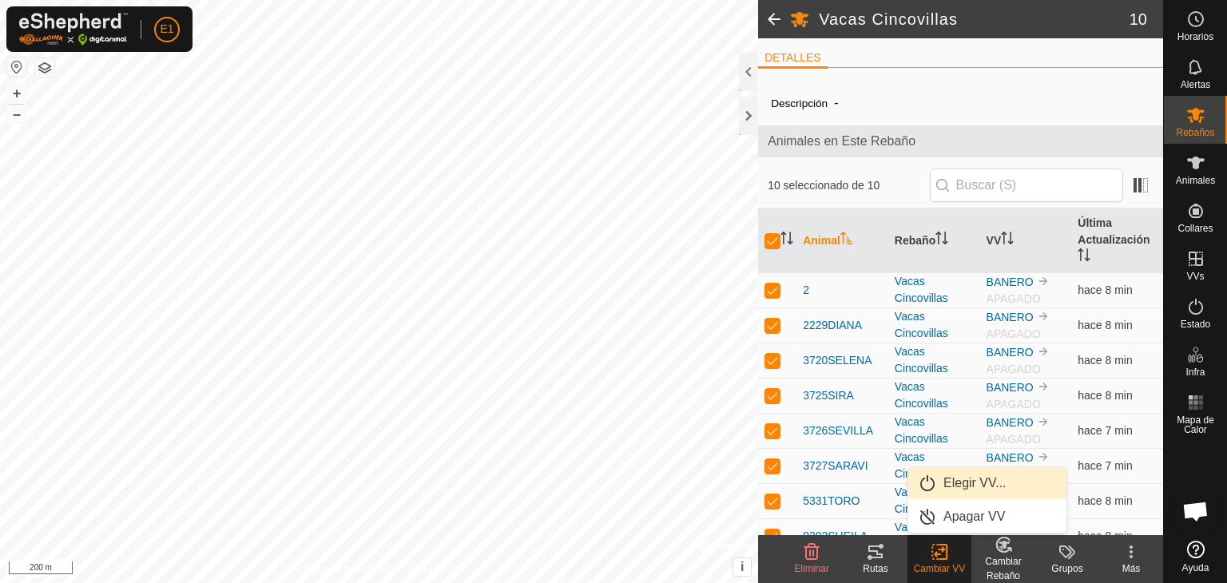
click at [978, 485] on link "Elegir VV..." at bounding box center [987, 483] width 158 height 32
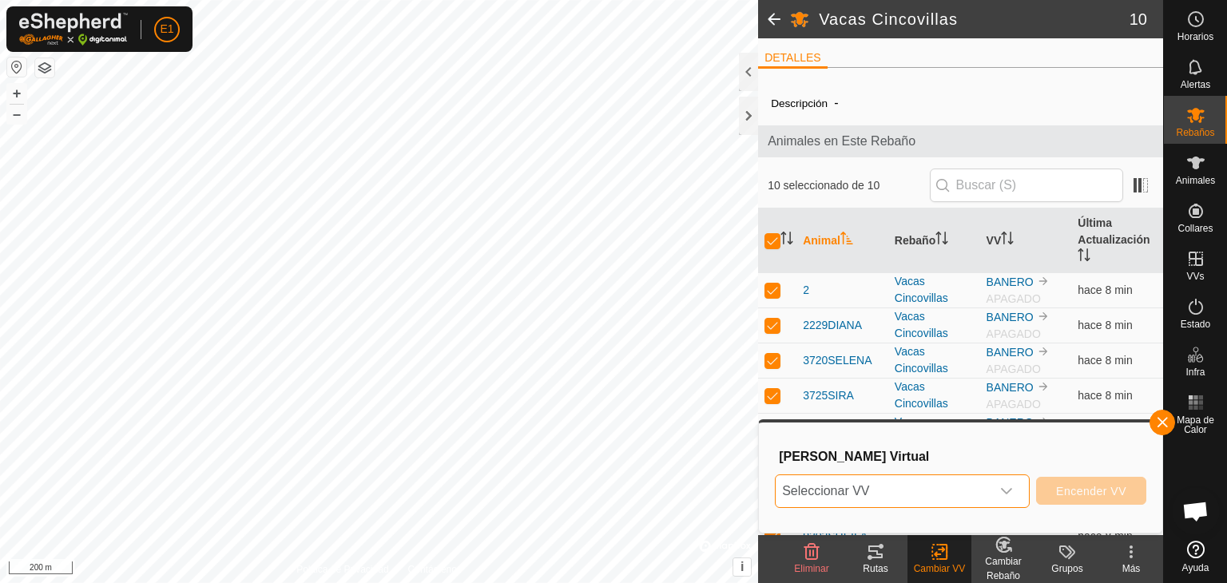
click at [978, 485] on span "Seleccionar VV" at bounding box center [883, 491] width 215 height 32
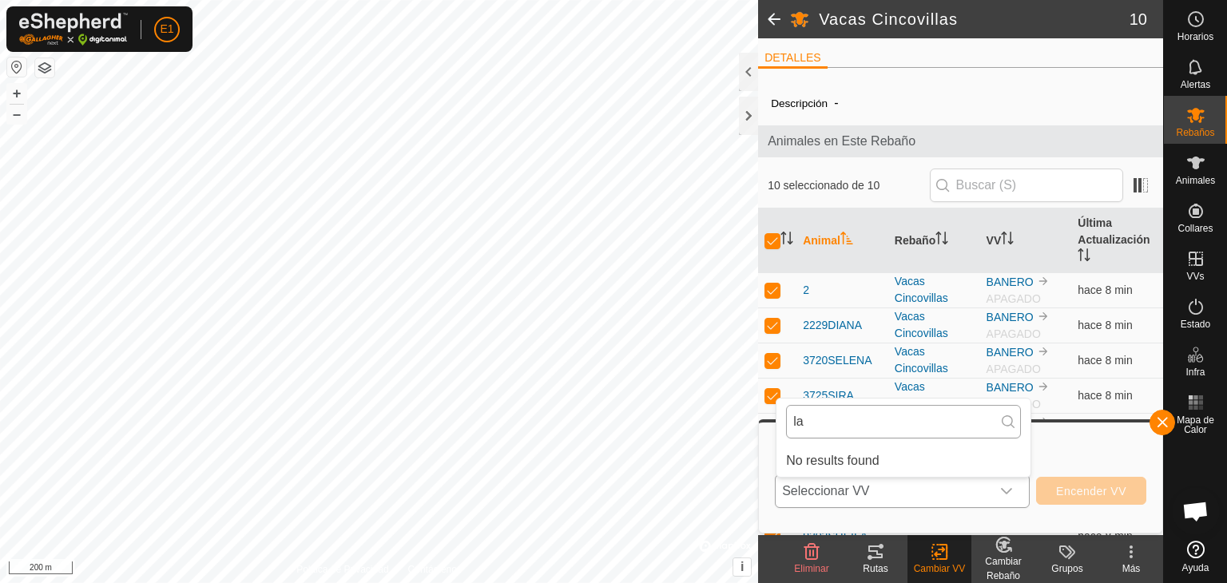
type input "l"
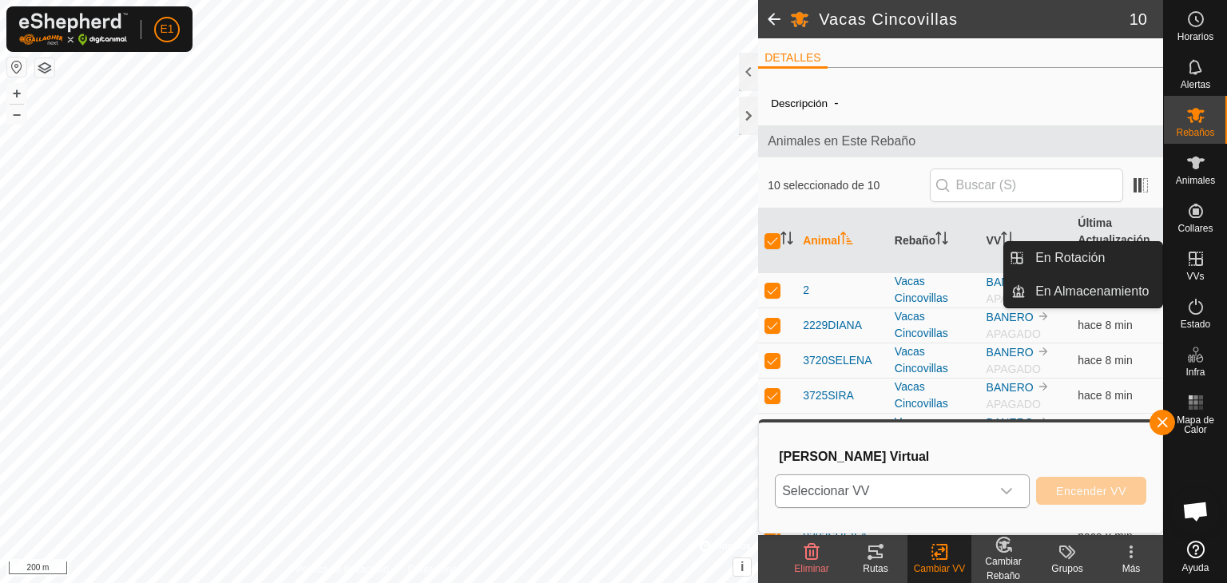
click at [1201, 272] on span "VVs" at bounding box center [1195, 277] width 18 height 10
click at [1098, 286] on link "En Almacenamiento" at bounding box center [1094, 292] width 137 height 32
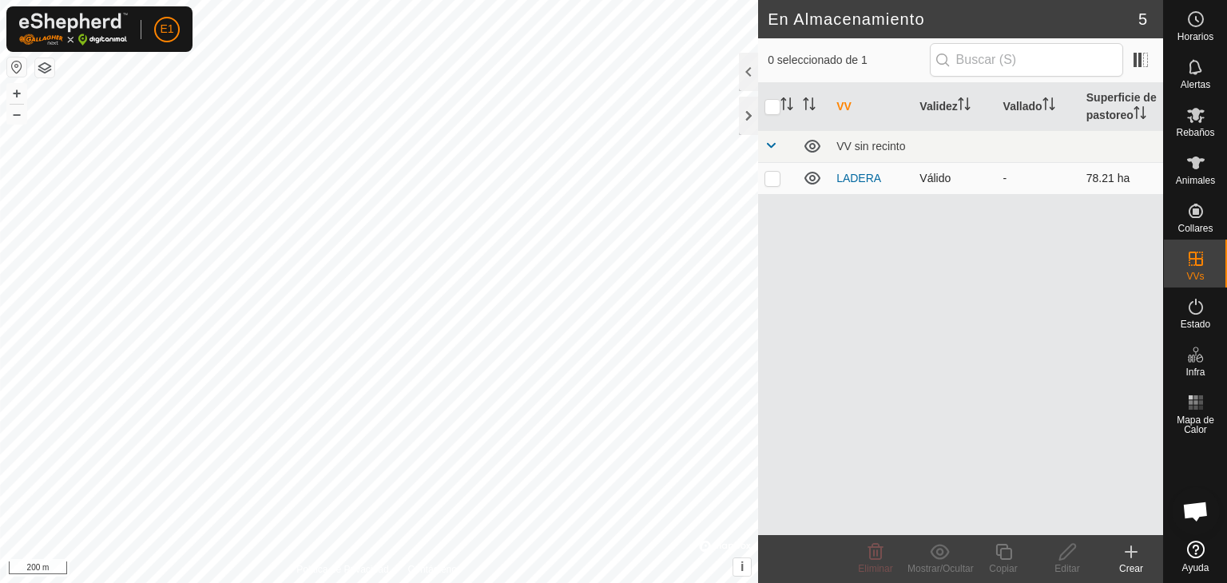
click at [775, 184] on td at bounding box center [777, 178] width 38 height 32
checkbox input "true"
click at [943, 548] on icon at bounding box center [940, 551] width 20 height 19
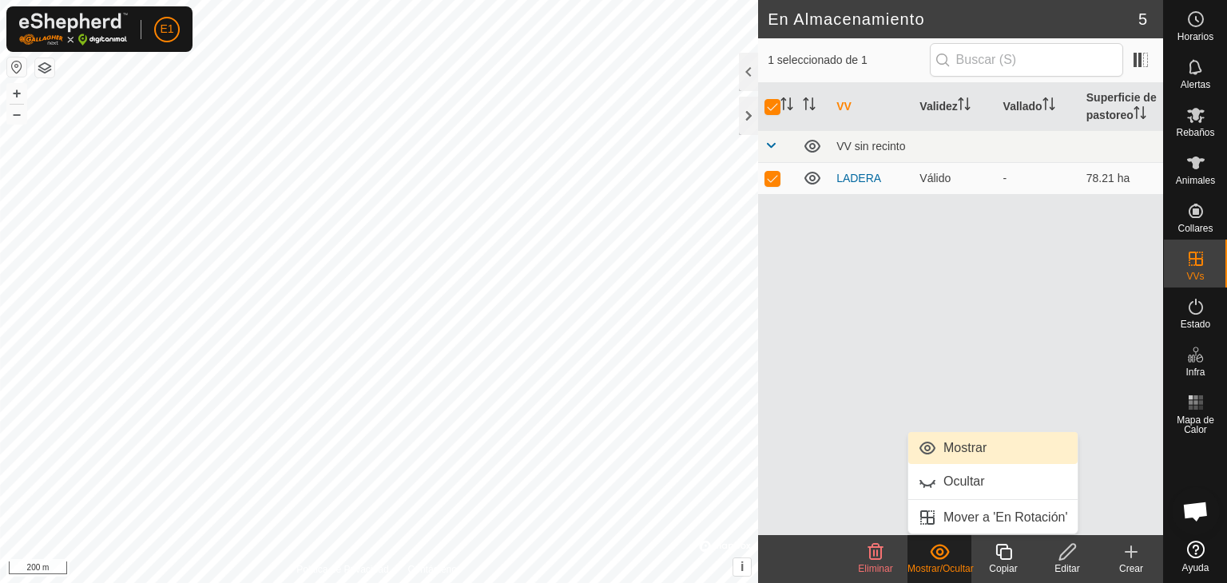
click at [994, 445] on link "Mostrar" at bounding box center [992, 448] width 169 height 32
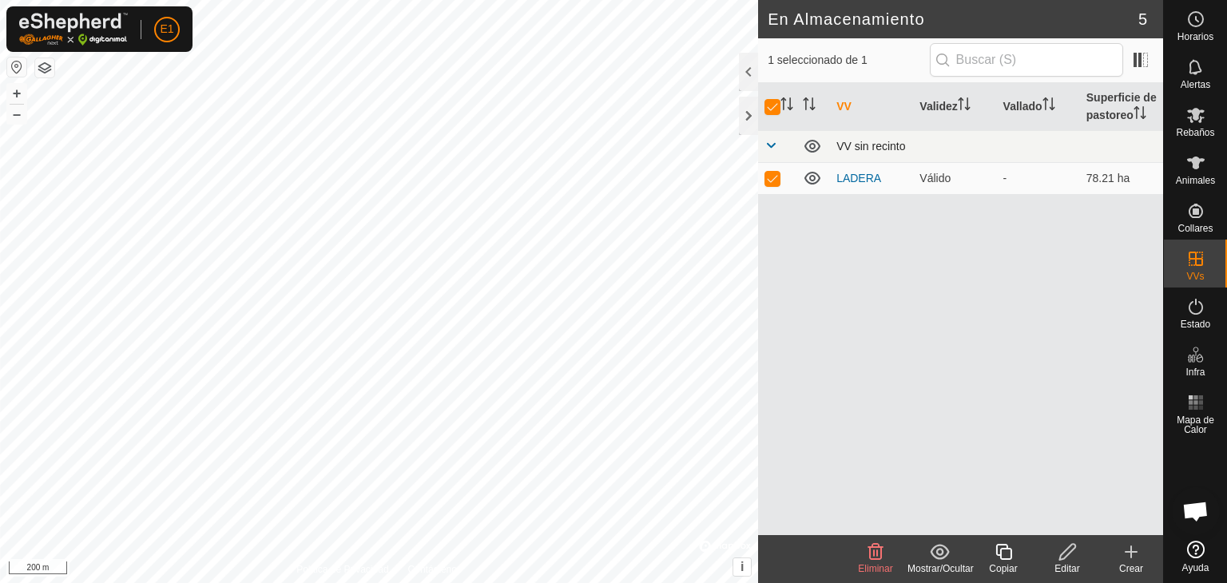
click at [772, 145] on span at bounding box center [770, 145] width 13 height 13
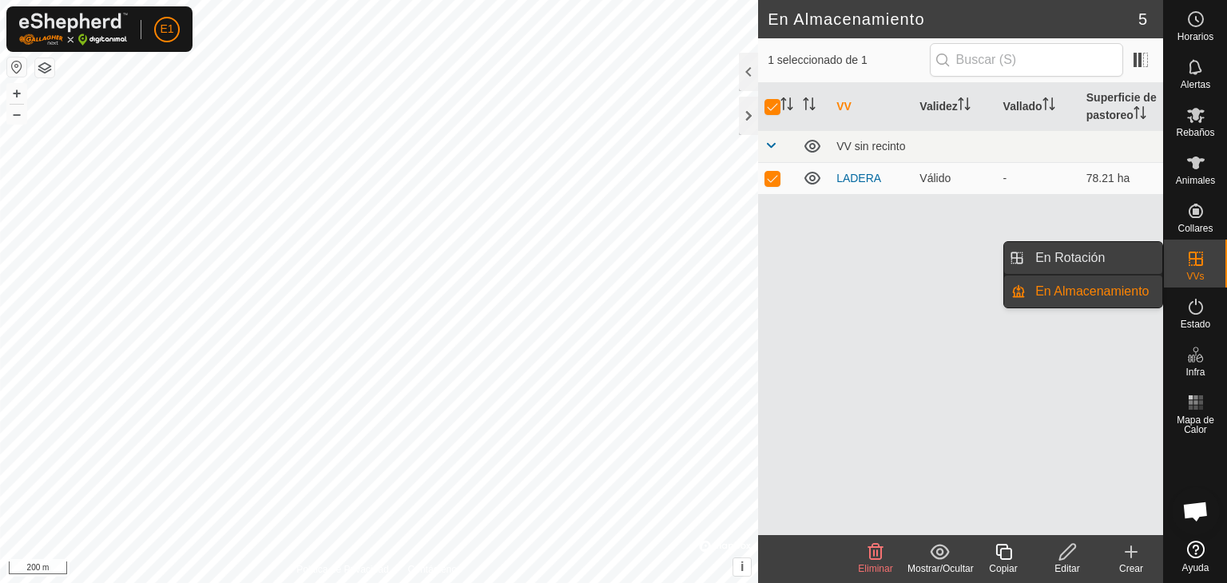
click at [1105, 254] on link "En Rotación" at bounding box center [1094, 258] width 137 height 32
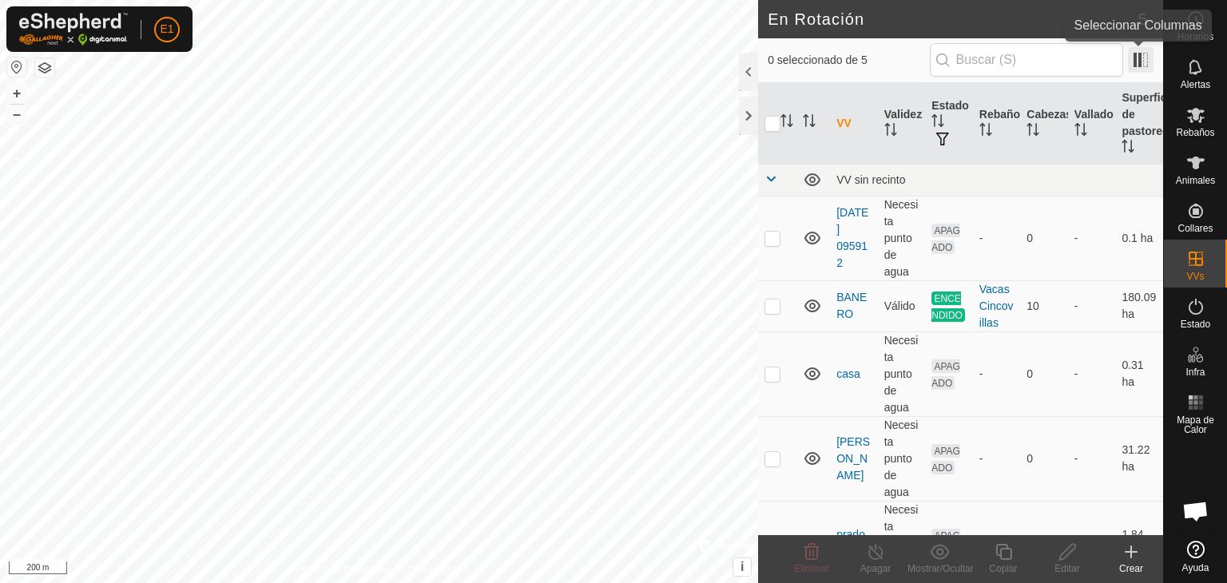
click at [1144, 58] on span at bounding box center [1141, 60] width 26 height 26
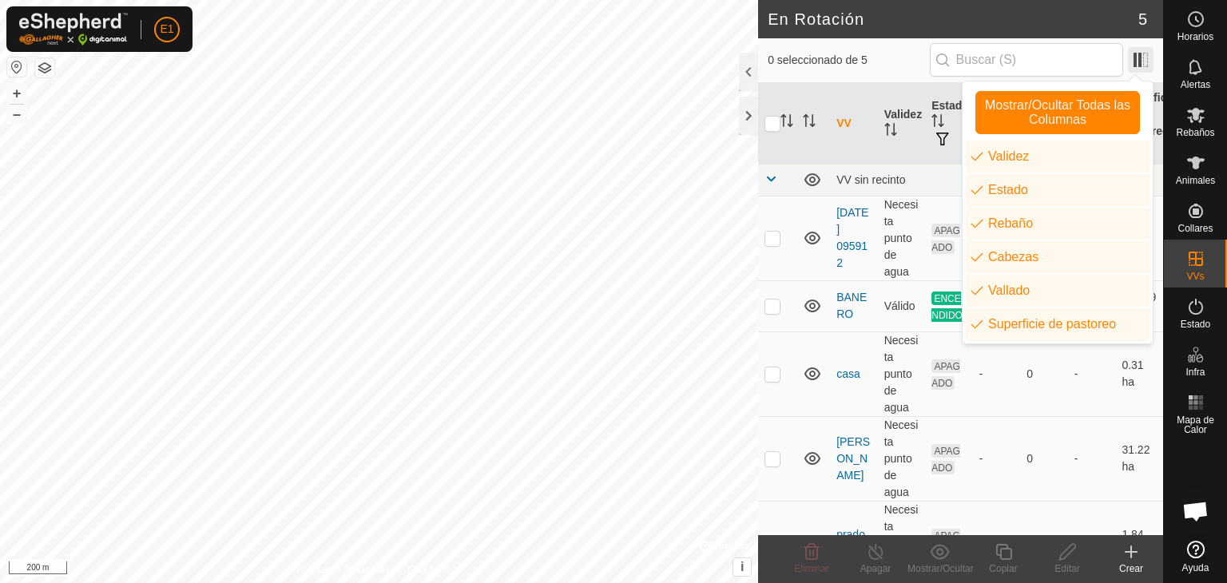
click at [1144, 58] on span at bounding box center [1141, 60] width 26 height 26
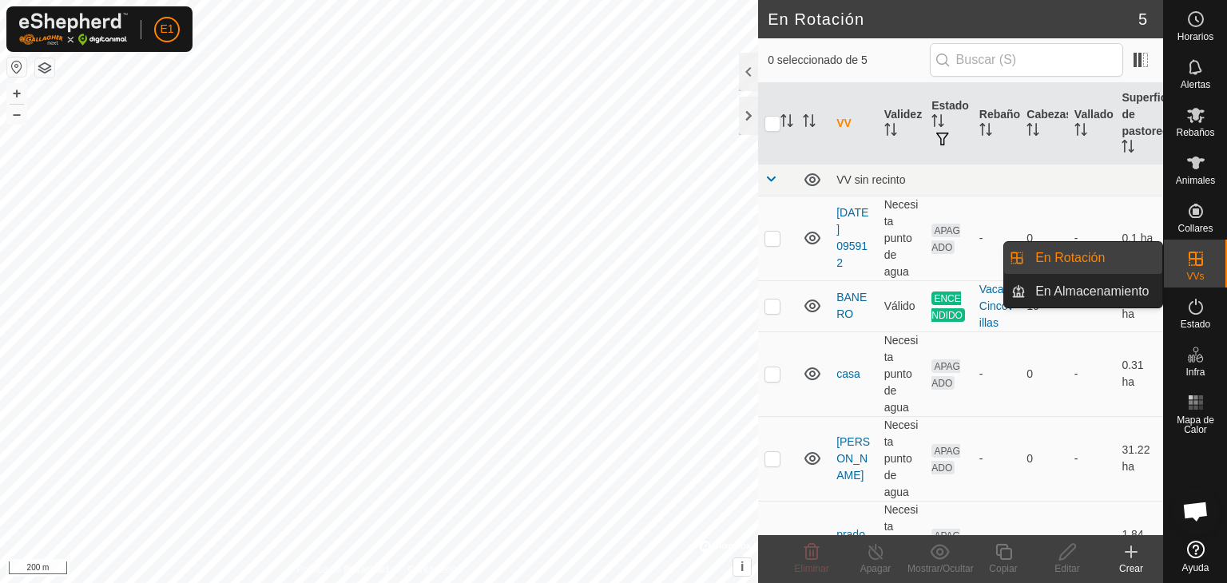
click at [1198, 266] on icon at bounding box center [1195, 258] width 19 height 19
click at [1126, 283] on link "En Almacenamiento" at bounding box center [1094, 292] width 137 height 32
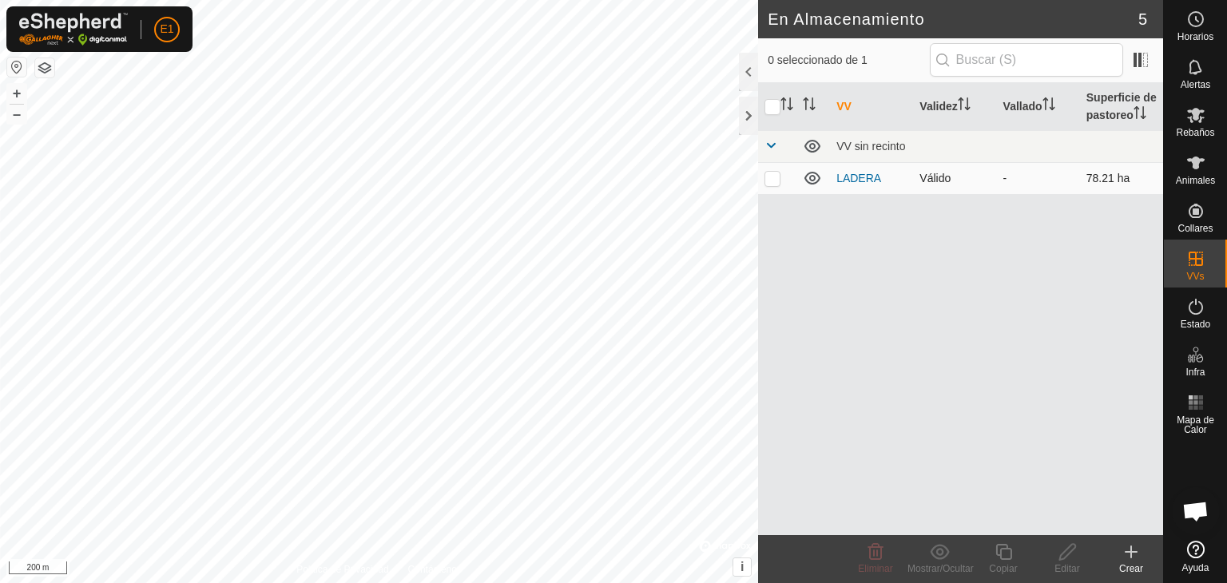
click at [786, 174] on td at bounding box center [777, 178] width 38 height 32
checkbox input "true"
click at [1003, 552] on icon at bounding box center [1004, 551] width 20 height 19
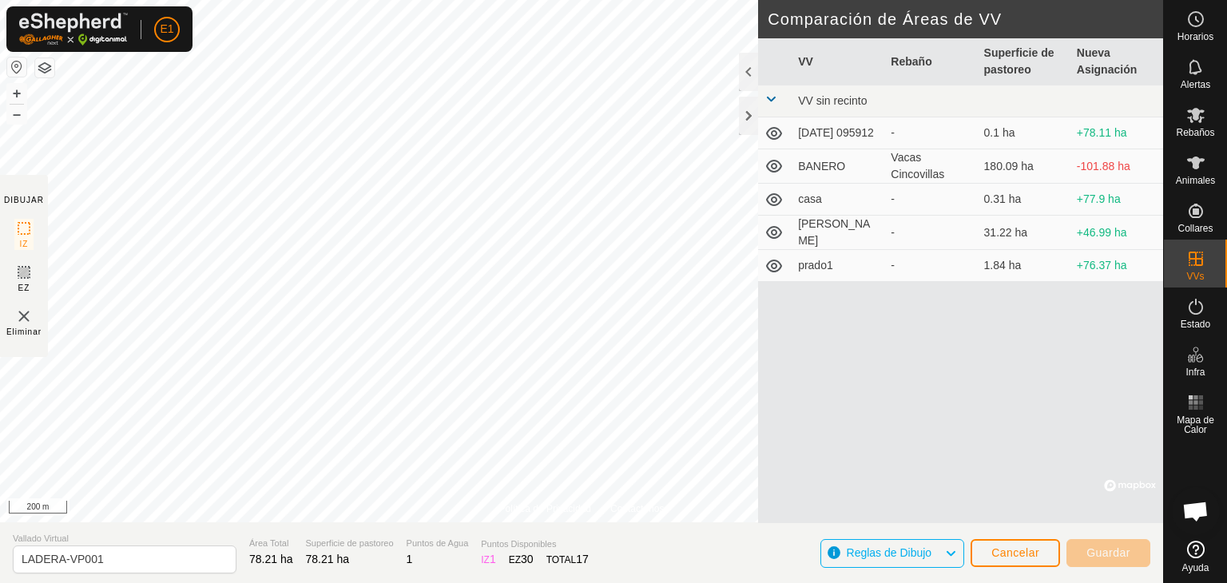
click at [816, 271] on td "prado1" at bounding box center [838, 266] width 93 height 32
click at [797, 258] on td "prado1" at bounding box center [838, 266] width 93 height 32
click at [111, 556] on input "LADERA-VP001" at bounding box center [125, 560] width 224 height 28
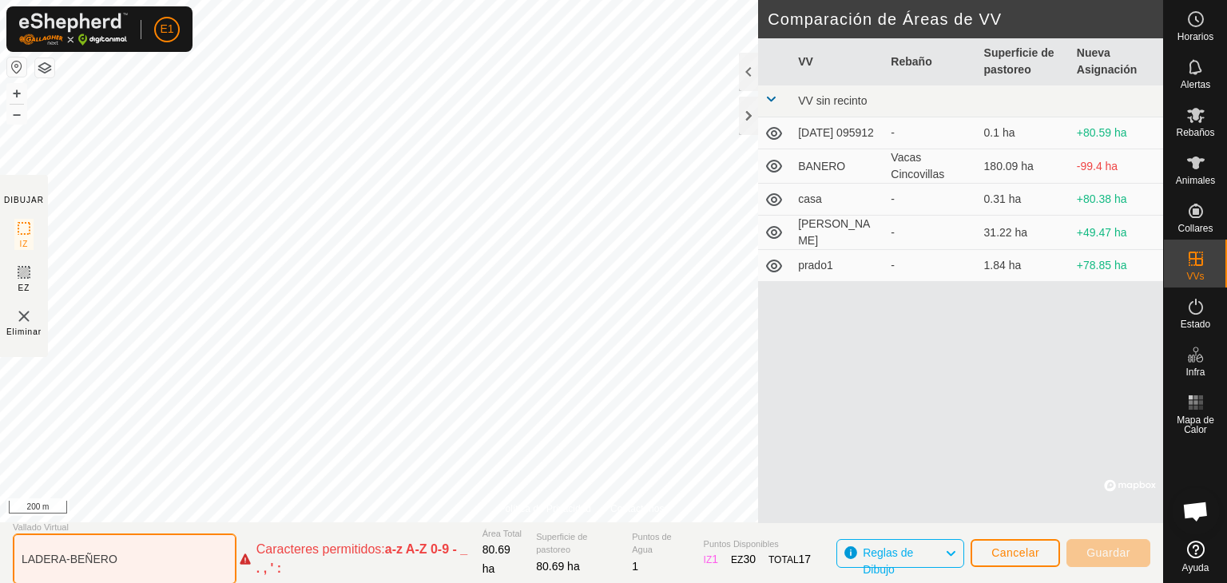
click at [83, 560] on input "LADERA-BEÑERO" at bounding box center [125, 559] width 224 height 51
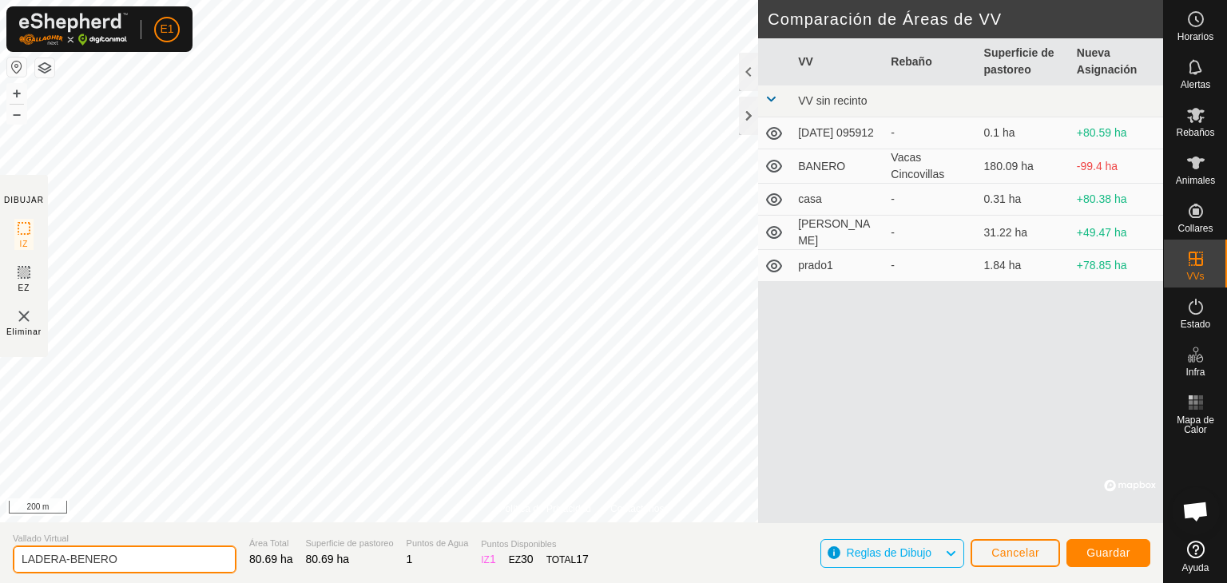
type input "LADERA-BENERO"
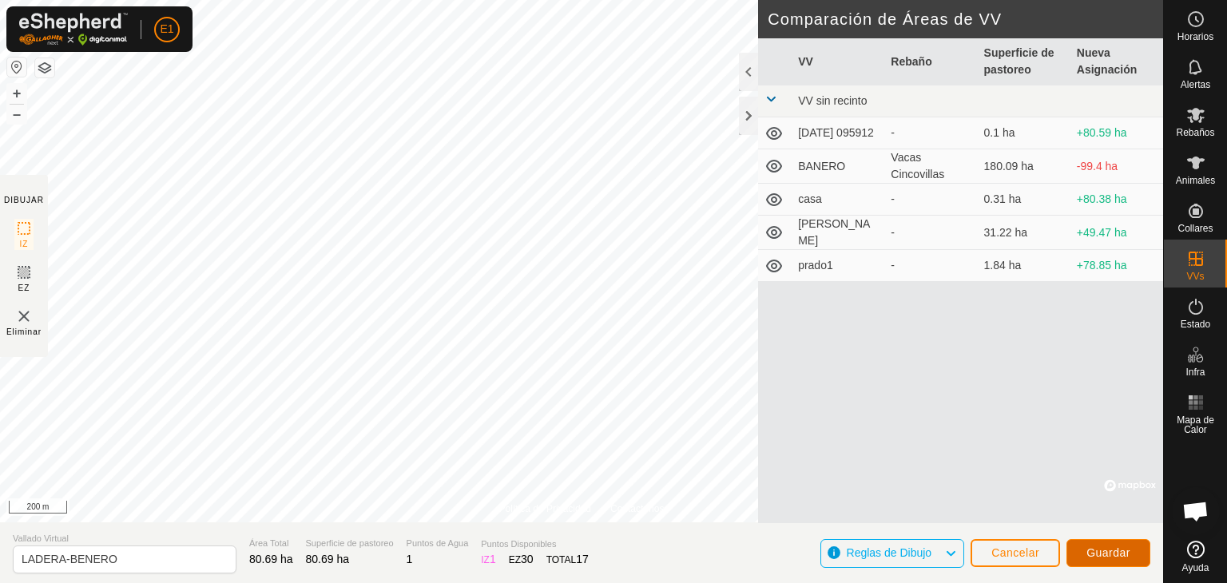
click at [1094, 555] on span "Guardar" at bounding box center [1108, 552] width 44 height 13
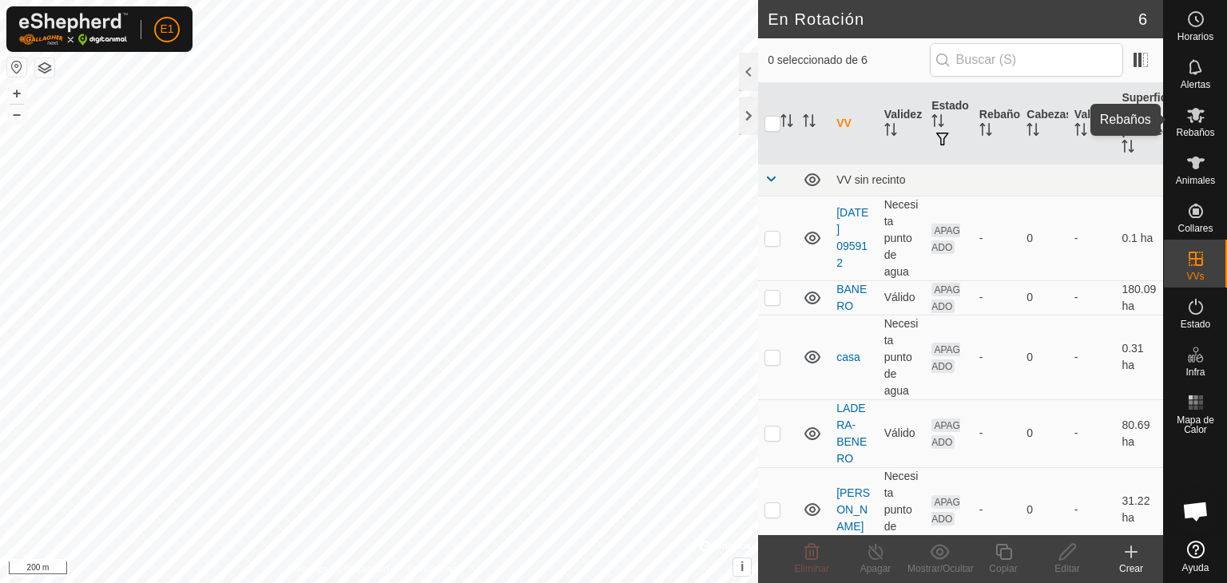
click at [1195, 120] on icon at bounding box center [1196, 115] width 18 height 15
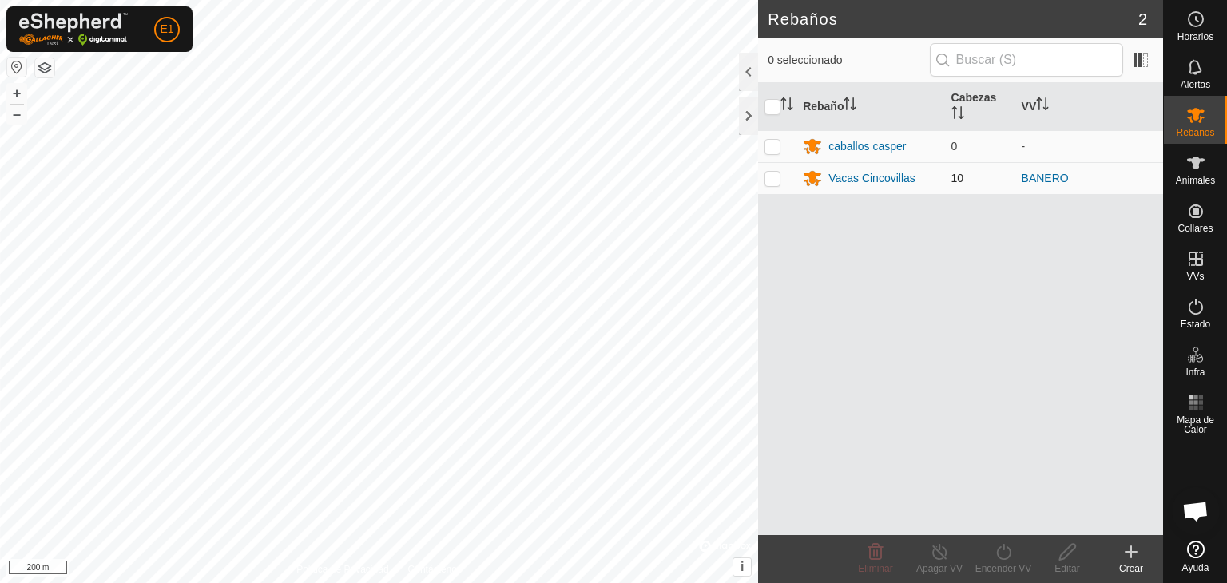
click at [776, 178] on p-checkbox at bounding box center [772, 178] width 16 height 13
checkbox input "true"
click at [1007, 554] on icon at bounding box center [1004, 551] width 20 height 19
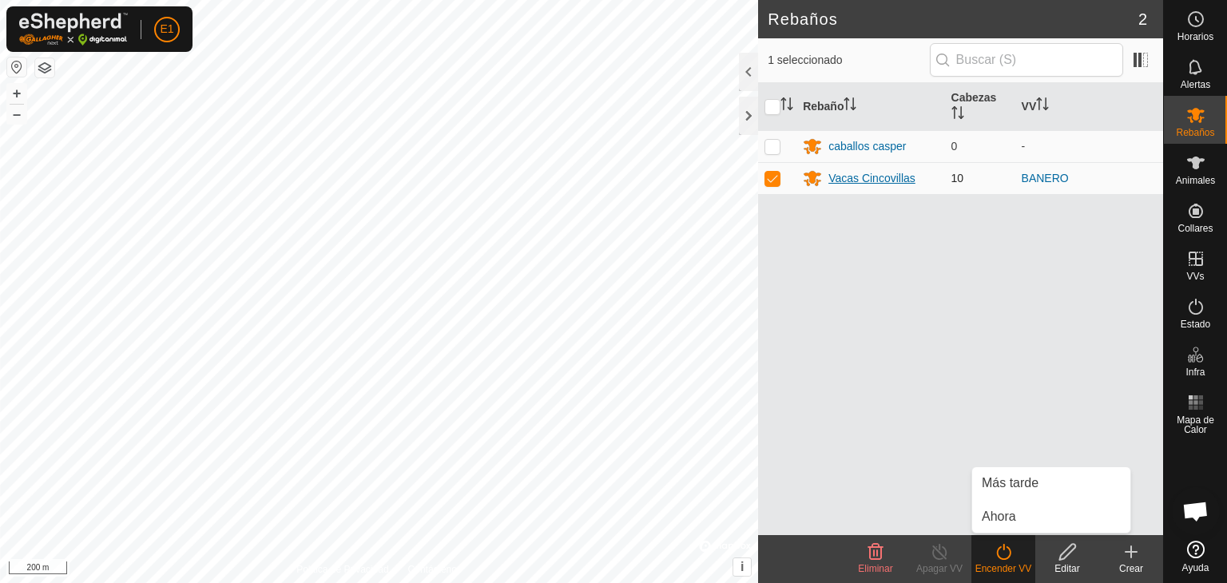
click at [879, 177] on div "Vacas Cincovillas" at bounding box center [871, 178] width 87 height 17
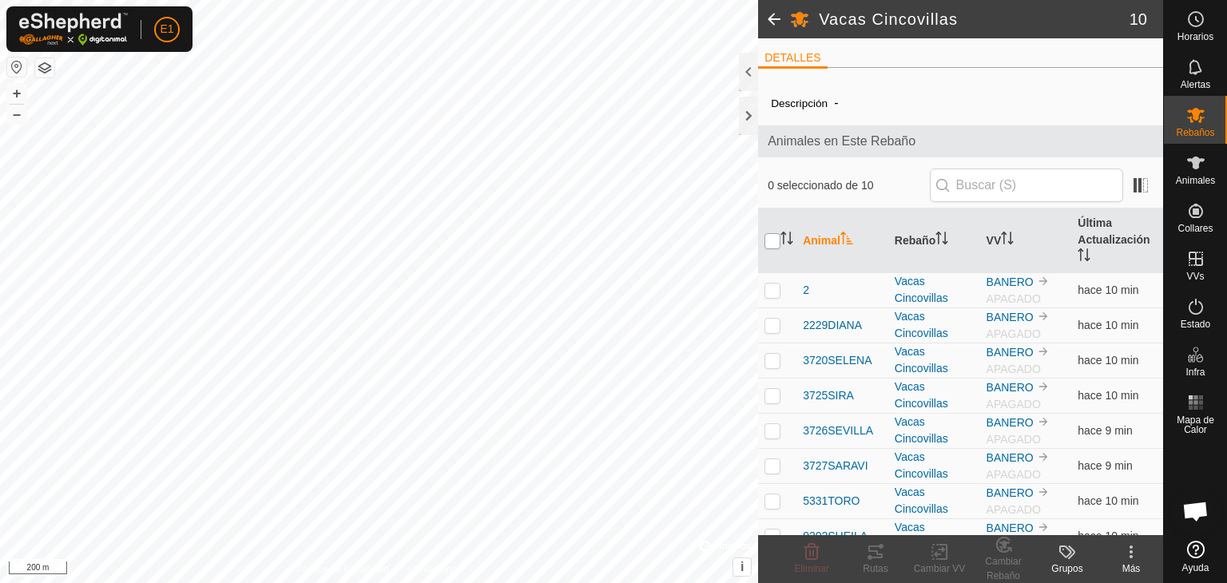
click at [770, 239] on input "checkbox" at bounding box center [772, 241] width 16 height 16
checkbox input "true"
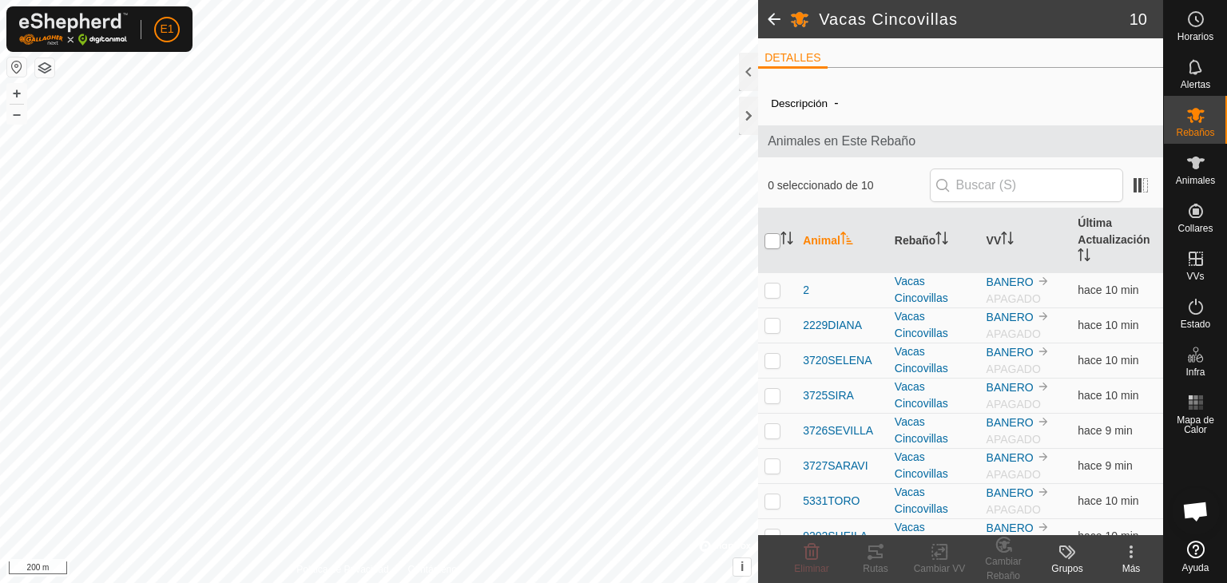
checkbox input "true"
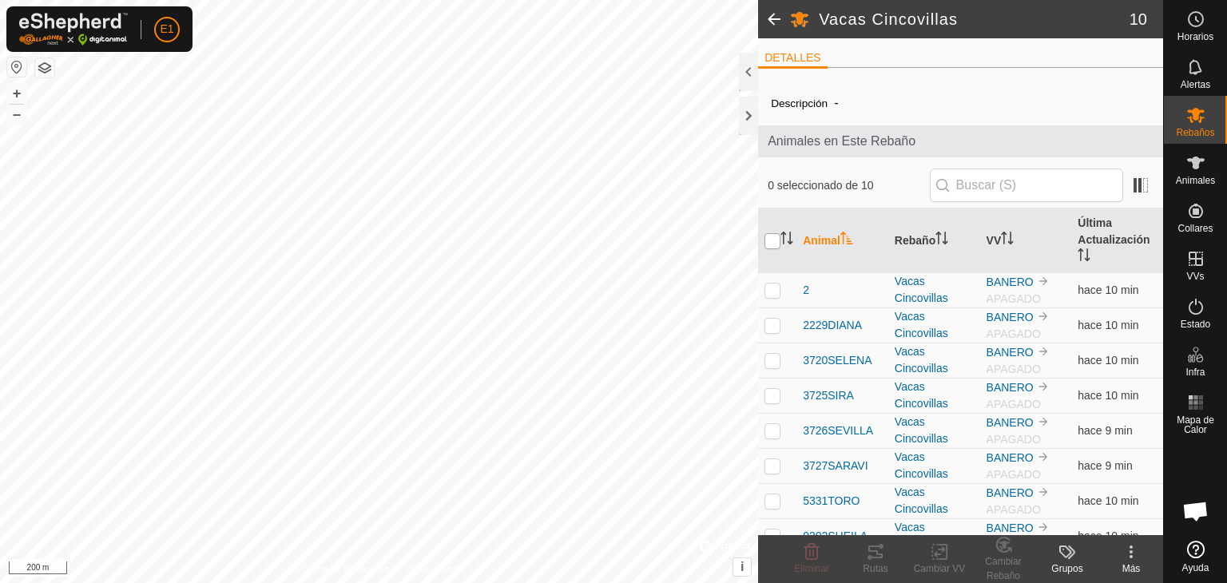
checkbox input "true"
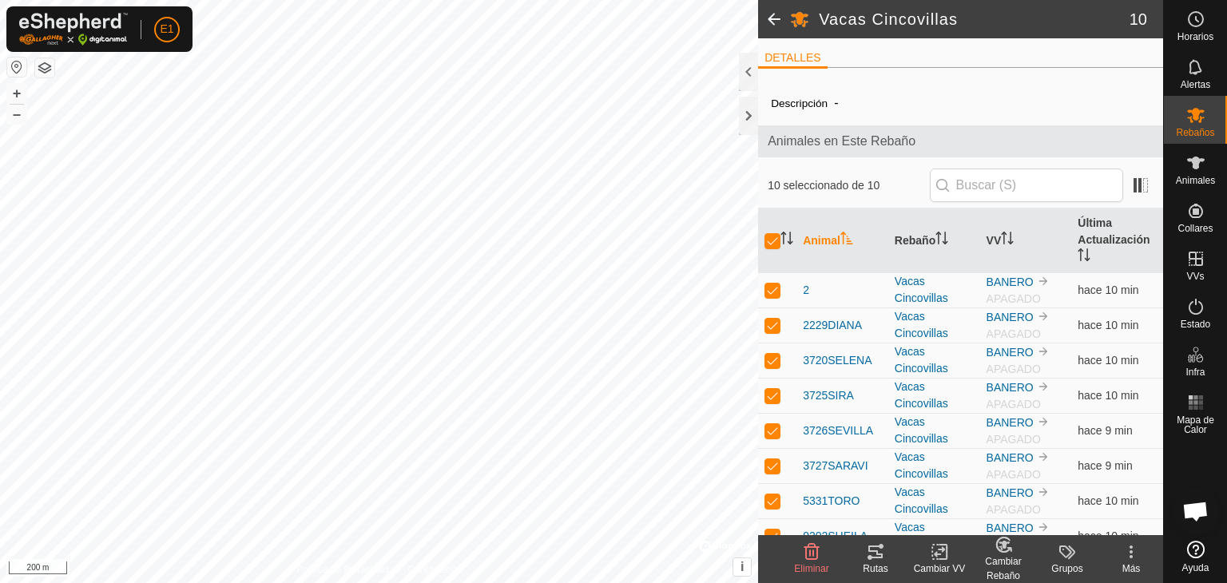
click at [943, 558] on icon at bounding box center [942, 552] width 7 height 14
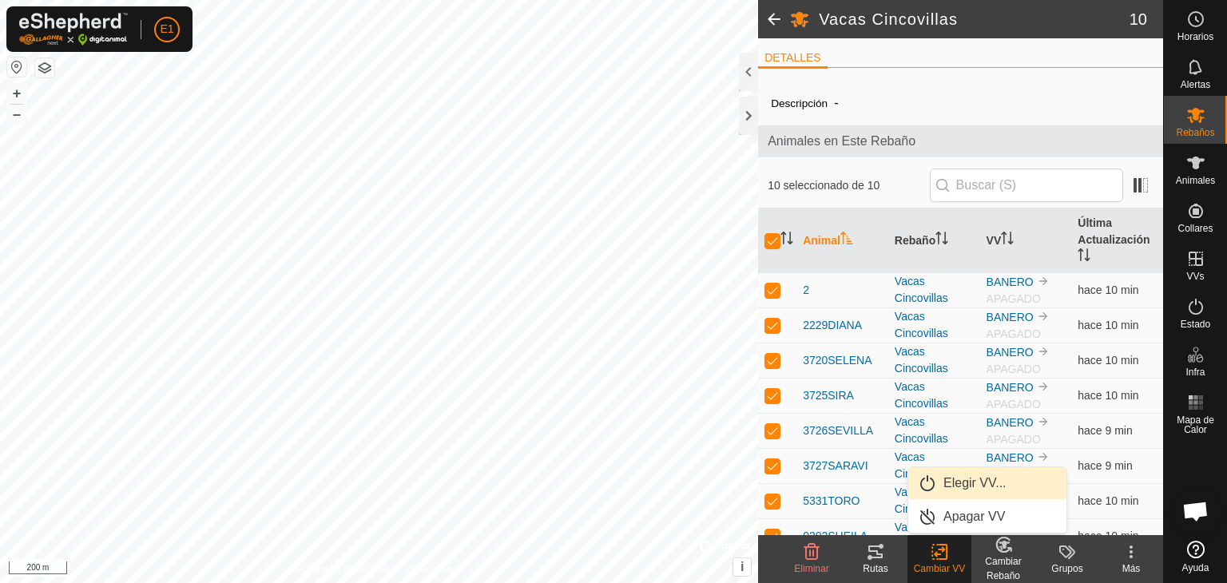
click at [984, 481] on link "Elegir VV..." at bounding box center [987, 483] width 158 height 32
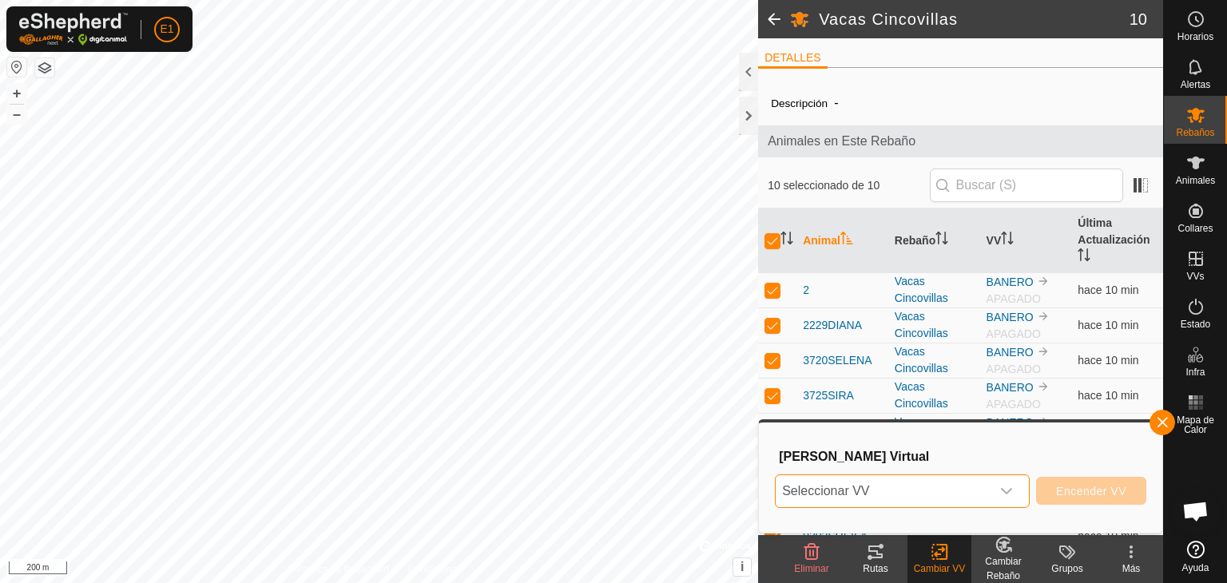
click at [976, 486] on span "Seleccionar VV" at bounding box center [883, 491] width 215 height 32
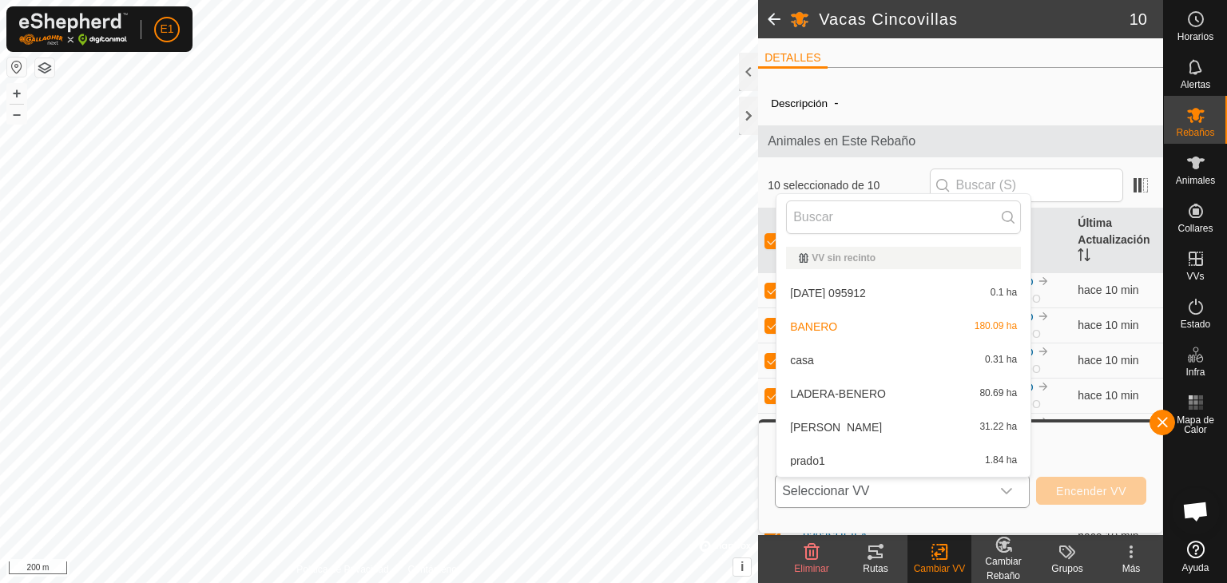
click at [900, 397] on li "LADERA-BENERO 80.69 ha" at bounding box center [903, 394] width 254 height 32
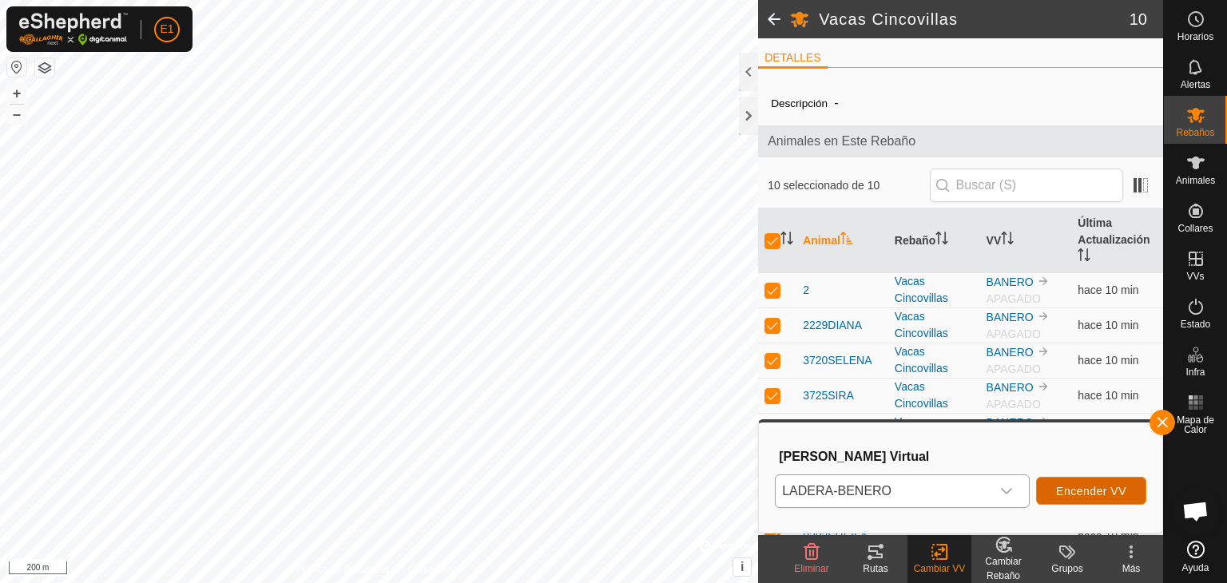
click at [1060, 488] on span "Encender VV" at bounding box center [1091, 491] width 70 height 13
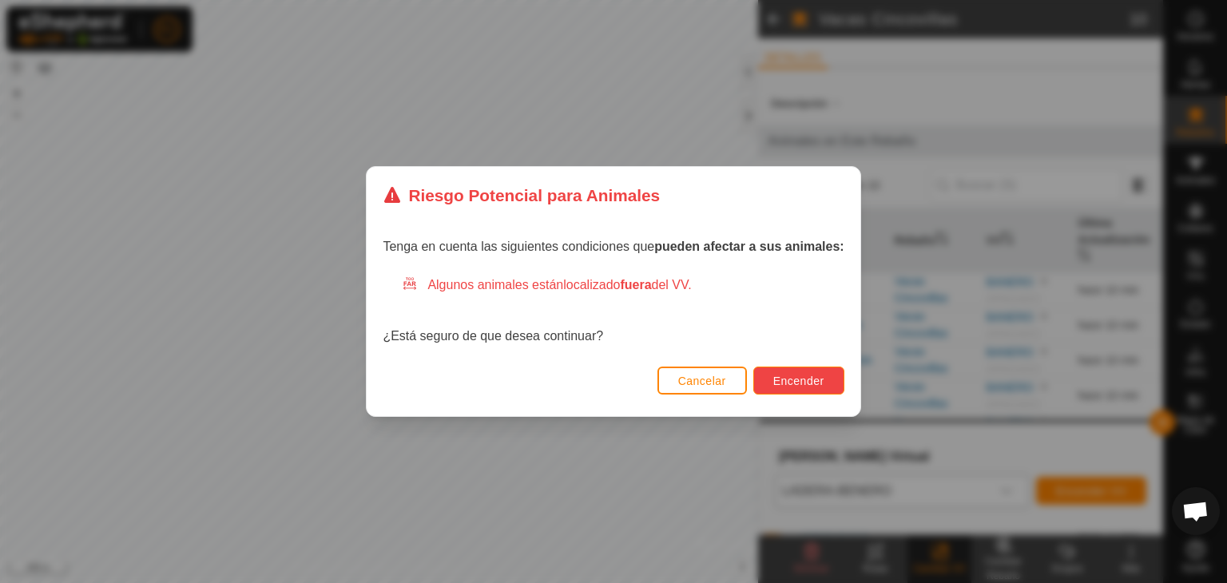
click at [803, 387] on button "Encender" at bounding box center [798, 381] width 91 height 28
